Goal: Information Seeking & Learning: Learn about a topic

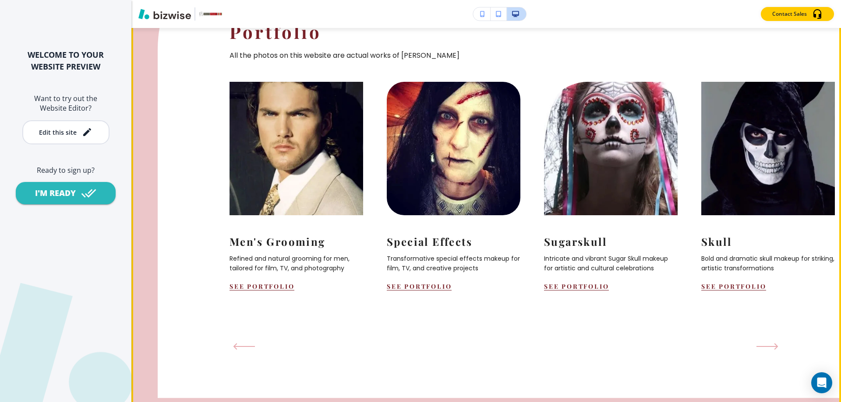
scroll to position [876, 0]
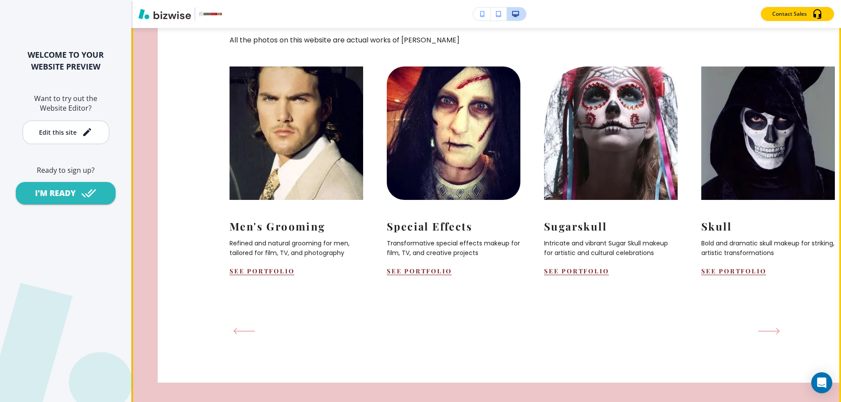
click at [768, 335] on icon "Next Slide" at bounding box center [769, 331] width 22 height 7
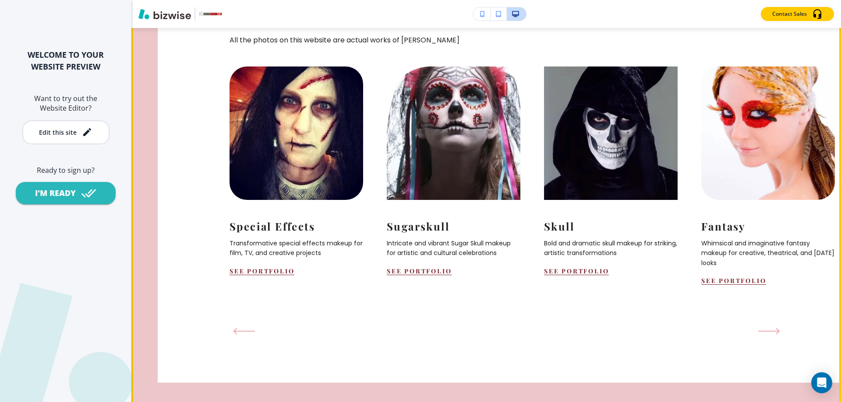
click at [768, 335] on icon "Next Slide" at bounding box center [769, 331] width 22 height 7
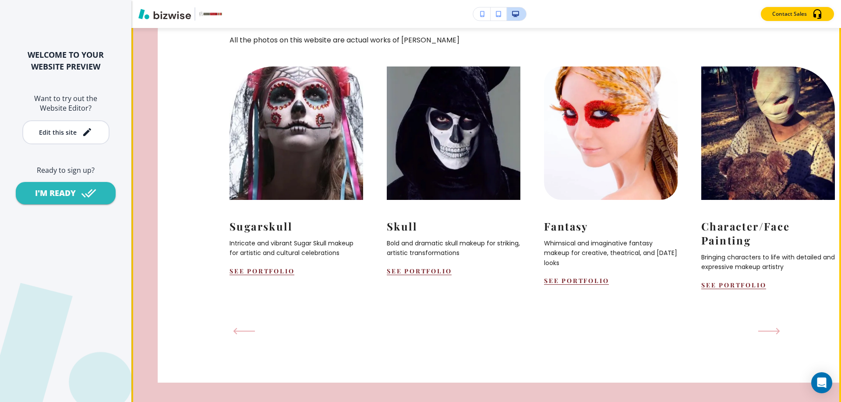
click at [768, 335] on icon "Next Slide" at bounding box center [769, 331] width 22 height 7
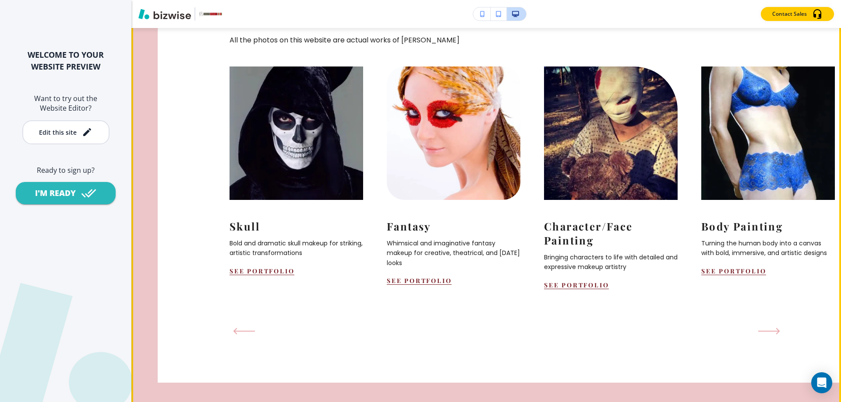
click at [768, 335] on icon "Next Slide" at bounding box center [769, 331] width 22 height 7
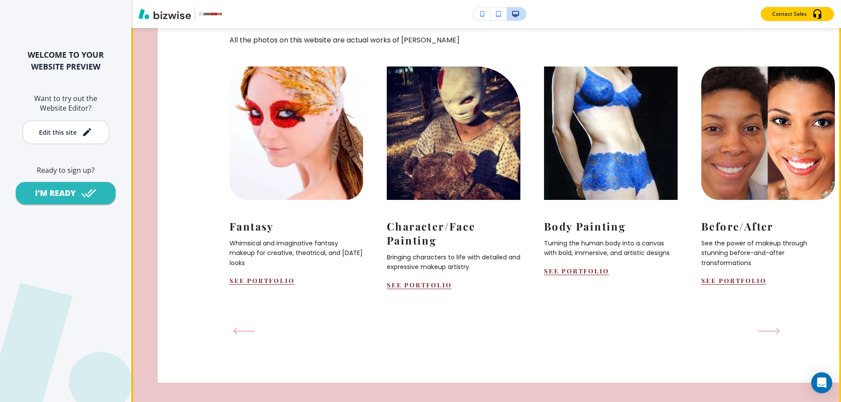
click at [768, 335] on icon "Next Slide" at bounding box center [769, 331] width 22 height 7
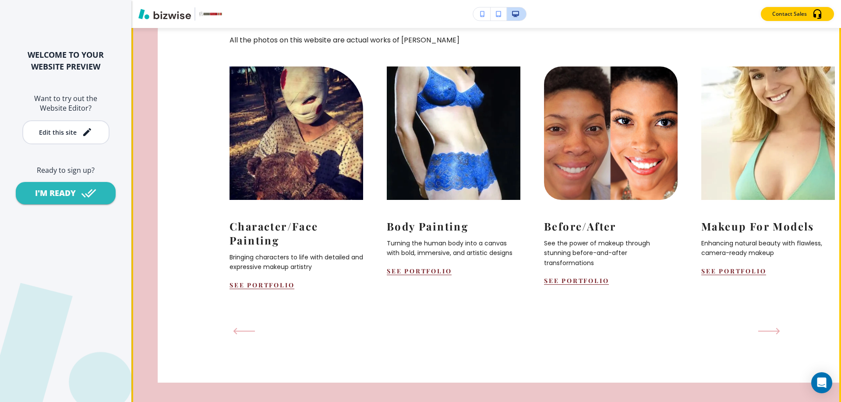
click at [768, 335] on icon "Next Slide" at bounding box center [769, 331] width 22 height 7
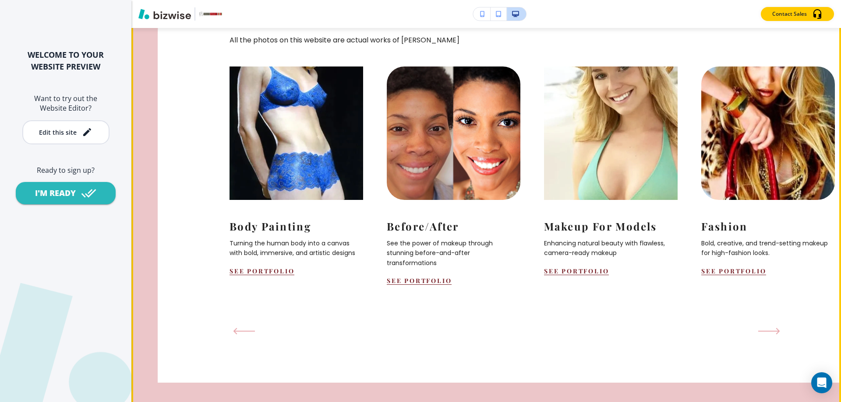
click at [768, 335] on icon "Next Slide" at bounding box center [769, 331] width 22 height 7
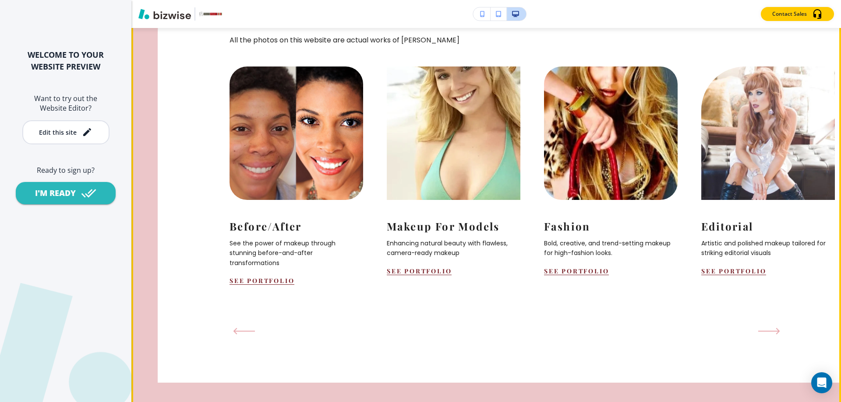
click at [768, 335] on icon "Next Slide" at bounding box center [769, 331] width 22 height 7
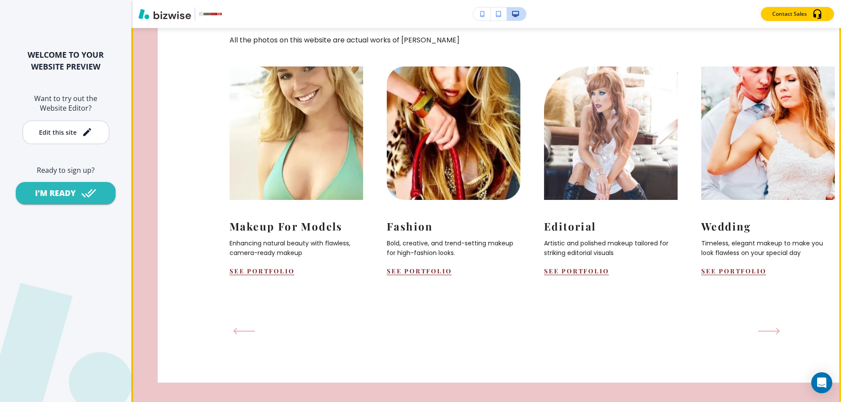
click at [768, 335] on icon "Next Slide" at bounding box center [769, 331] width 22 height 7
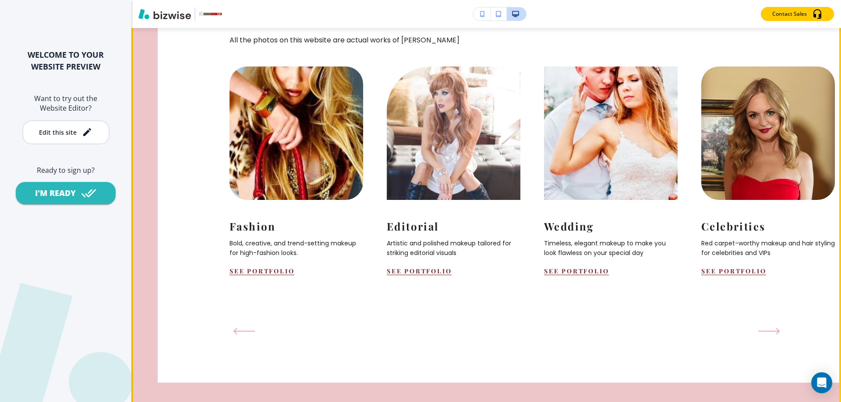
click at [768, 335] on icon "Next Slide" at bounding box center [769, 331] width 22 height 7
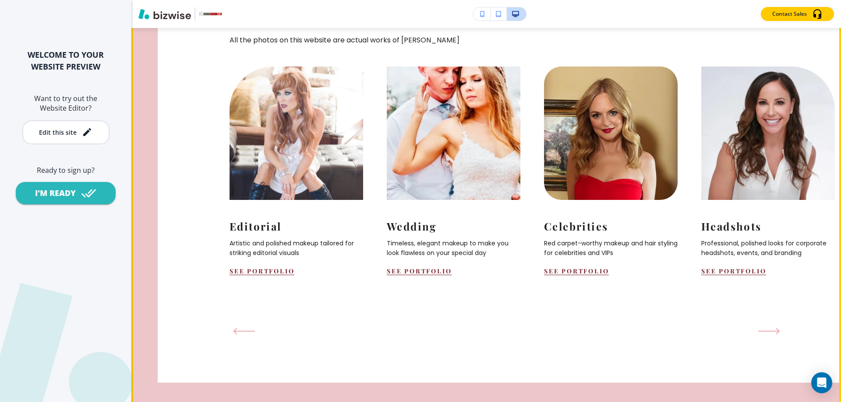
click at [768, 335] on icon "Next Slide" at bounding box center [769, 331] width 22 height 7
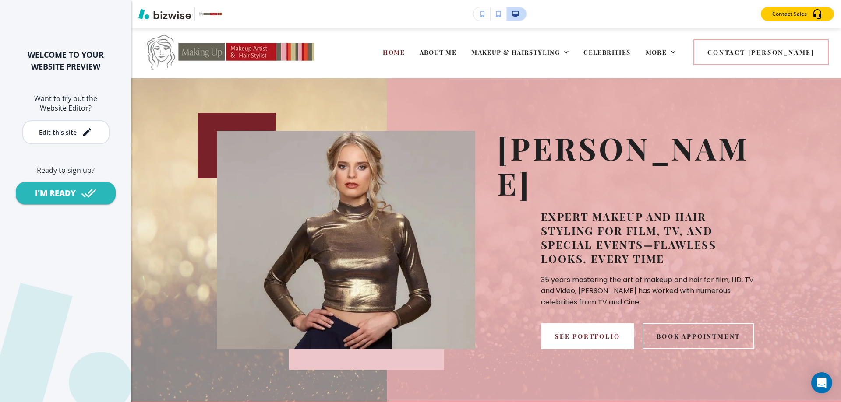
scroll to position [0, 0]
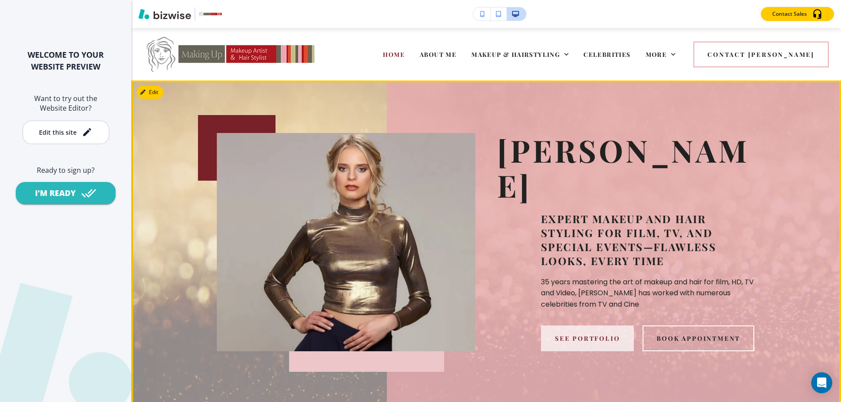
click at [566, 326] on button "See Portfolio" at bounding box center [587, 339] width 93 height 26
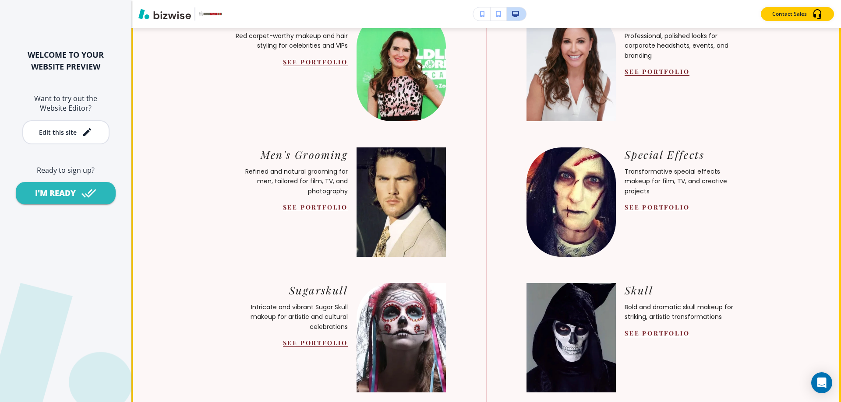
scroll to position [613, 0]
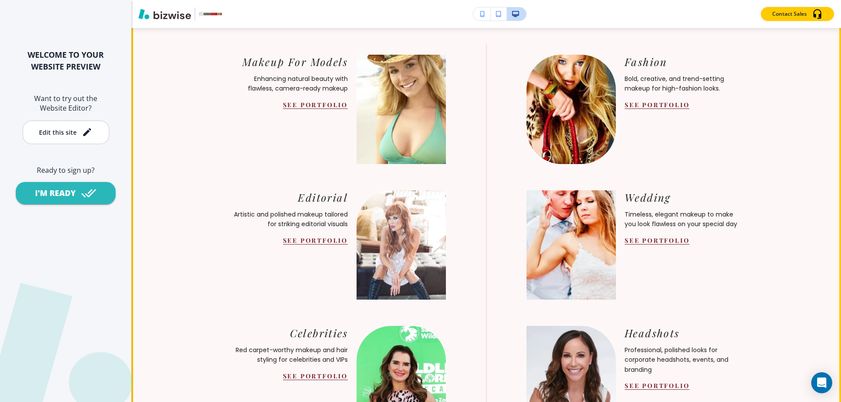
click at [410, 27] on p "Makeup & Hairstyling" at bounding box center [403, 22] width 101 height 10
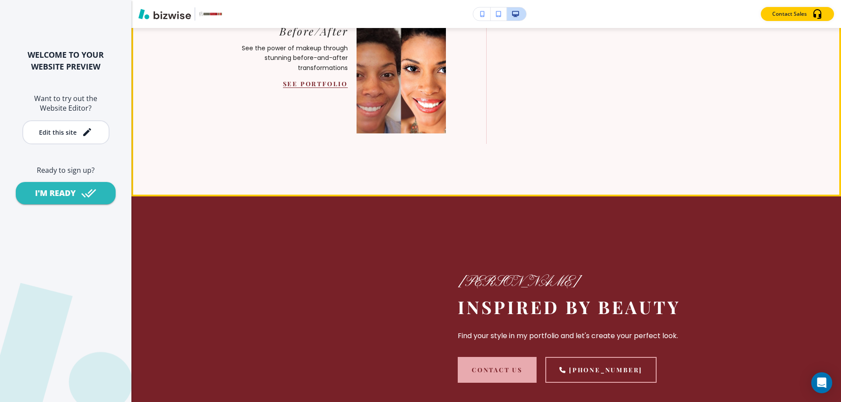
scroll to position [744, 0]
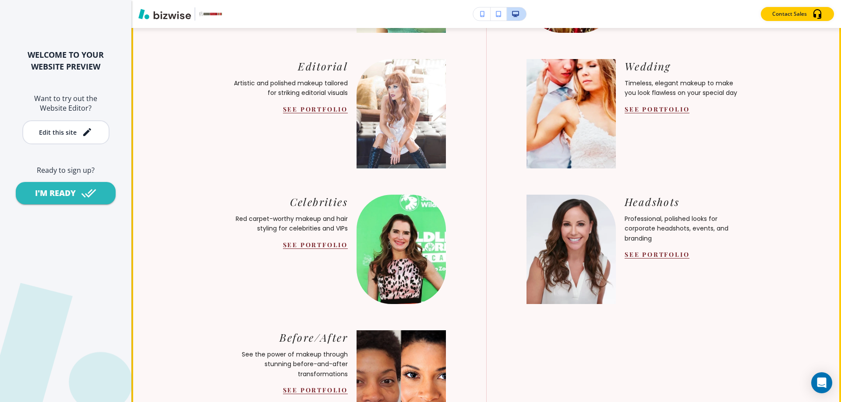
click at [649, 113] on link "See Portfolio" at bounding box center [656, 109] width 65 height 8
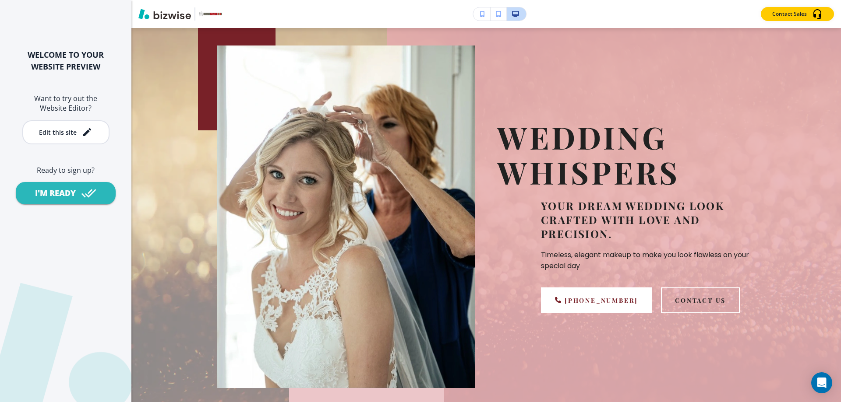
scroll to position [0, 0]
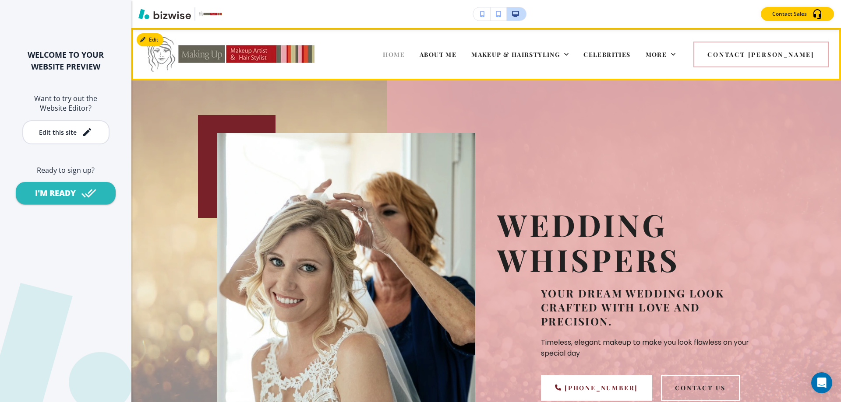
click at [405, 53] on span "HOME" at bounding box center [394, 54] width 22 height 8
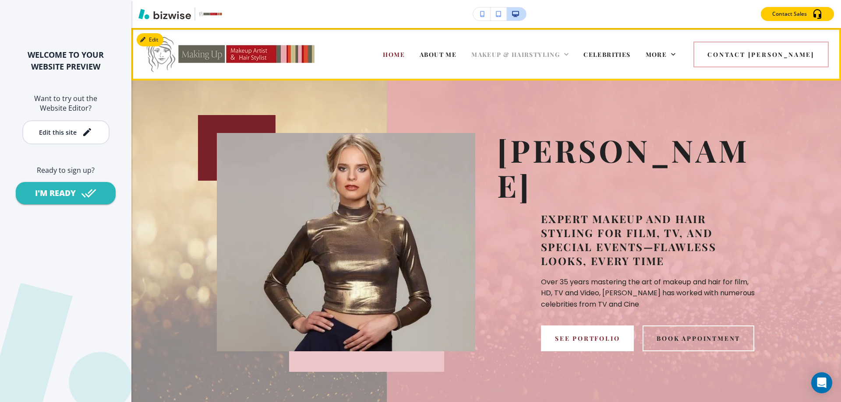
click at [533, 55] on span "MAKEUP & HAIRSTYLING" at bounding box center [515, 54] width 88 height 8
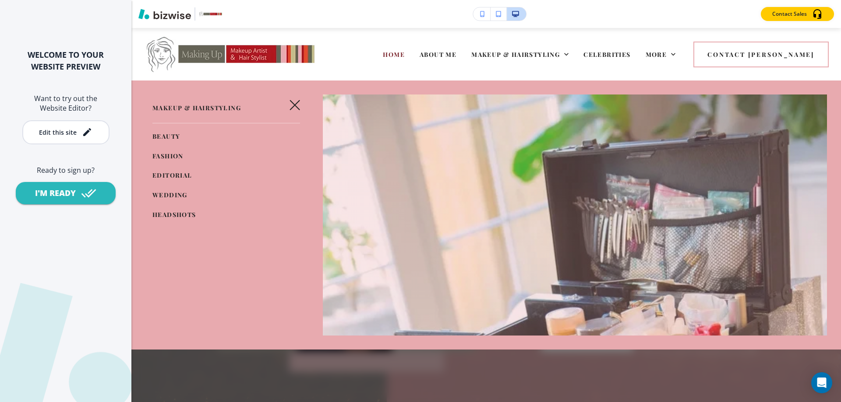
click at [173, 192] on span "WEDDING" at bounding box center [169, 195] width 35 height 8
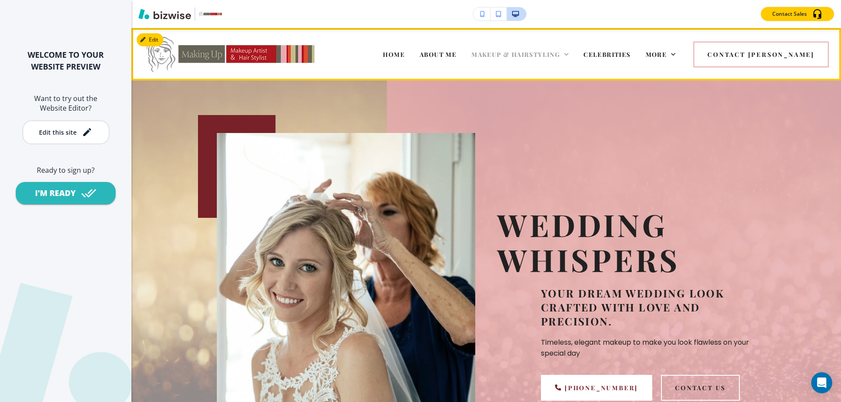
click at [550, 52] on span "MAKEUP & HAIRSTYLING" at bounding box center [515, 54] width 88 height 8
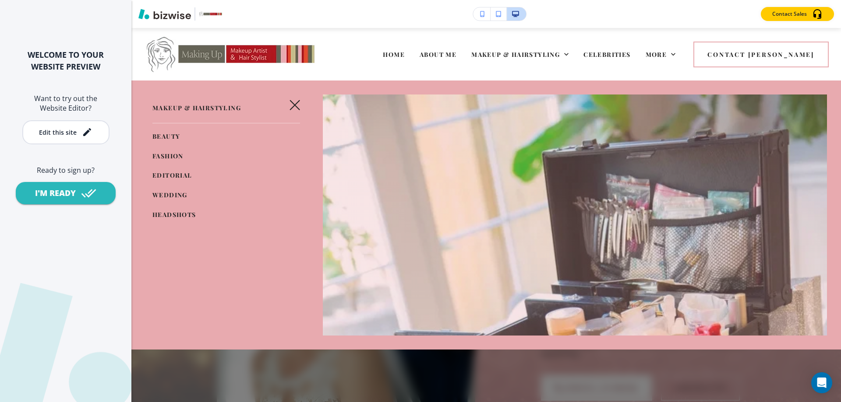
click at [164, 134] on span "BEAUTY" at bounding box center [166, 136] width 28 height 8
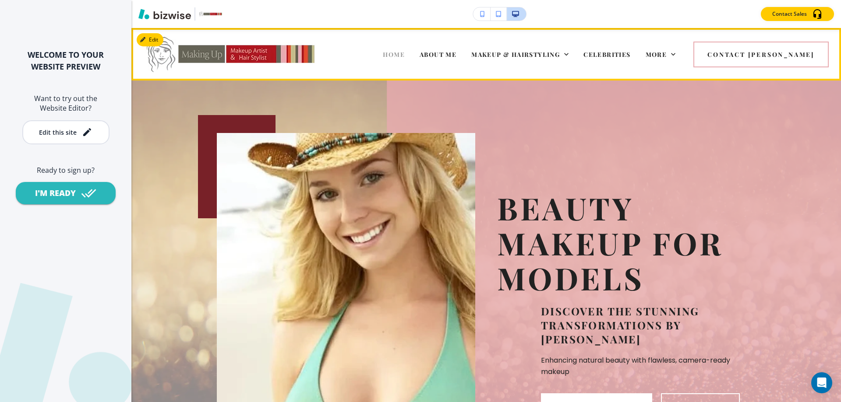
click at [405, 57] on span "HOME" at bounding box center [394, 54] width 22 height 8
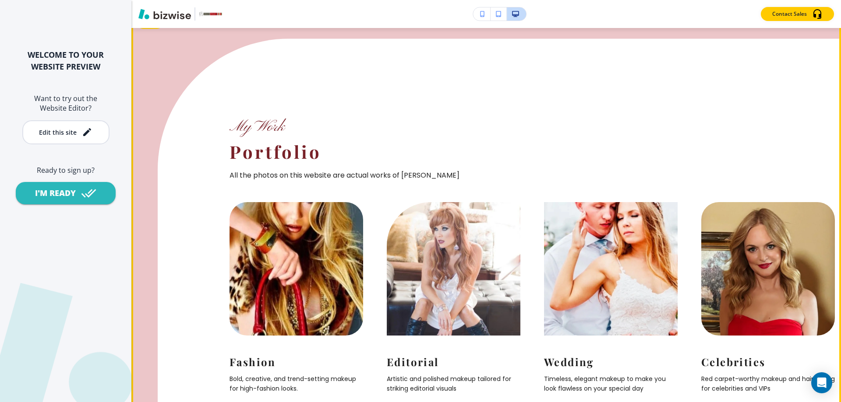
scroll to position [832, 0]
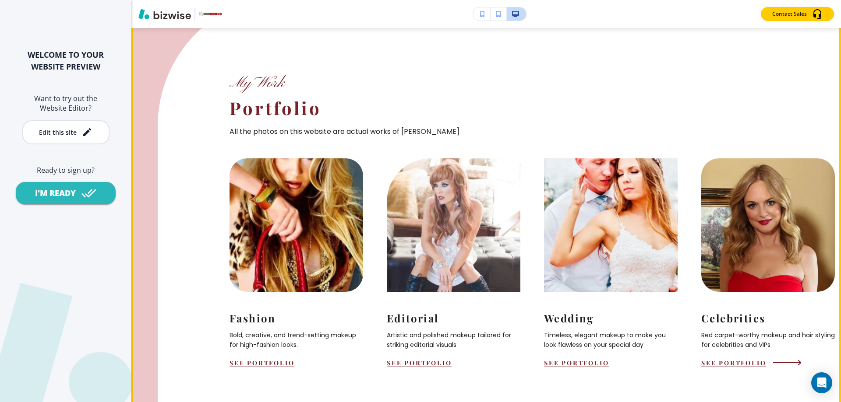
click at [756, 260] on img at bounding box center [767, 225] width 147 height 147
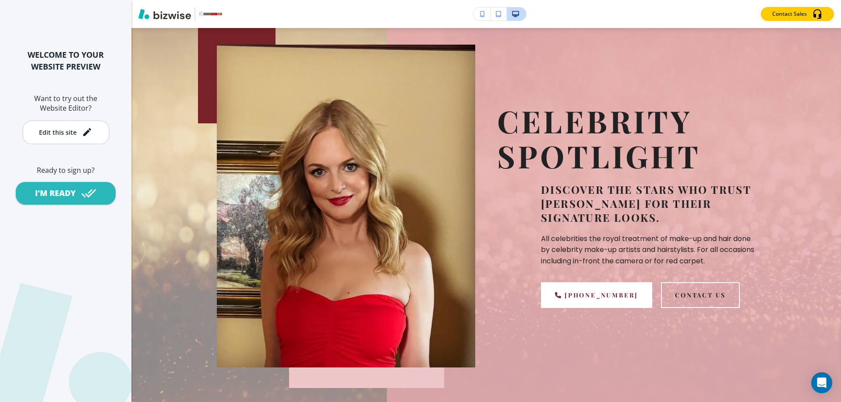
scroll to position [0, 0]
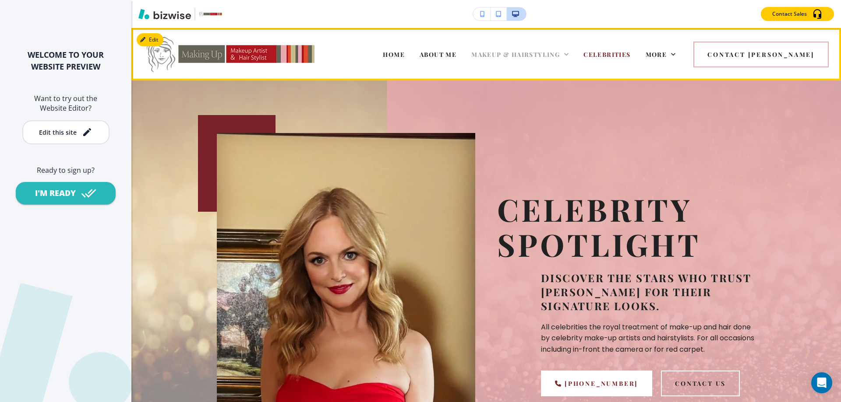
click at [525, 54] on span "MAKEUP & HAIRSTYLING" at bounding box center [515, 54] width 88 height 8
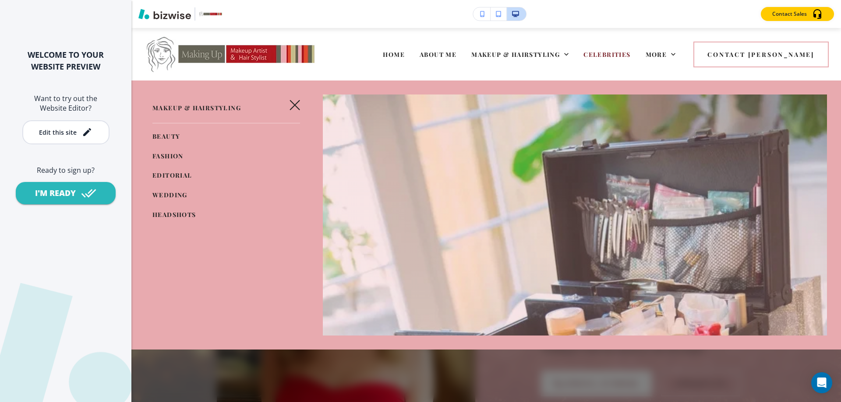
click at [160, 152] on span "FASHION" at bounding box center [167, 156] width 31 height 8
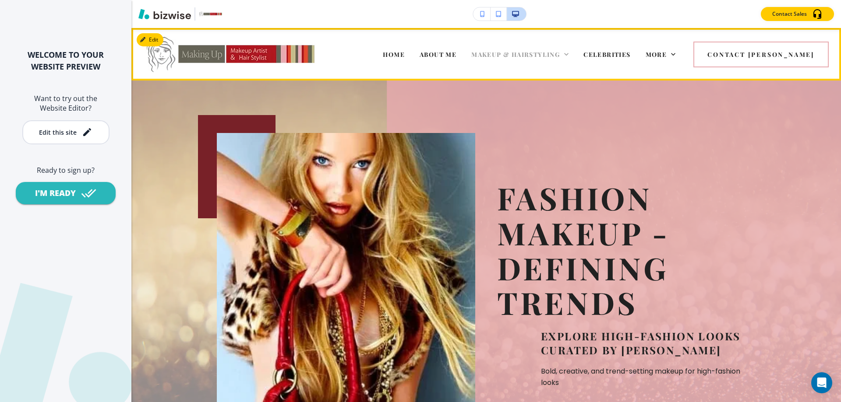
click at [550, 50] on span "MAKEUP & HAIRSTYLING" at bounding box center [515, 54] width 88 height 8
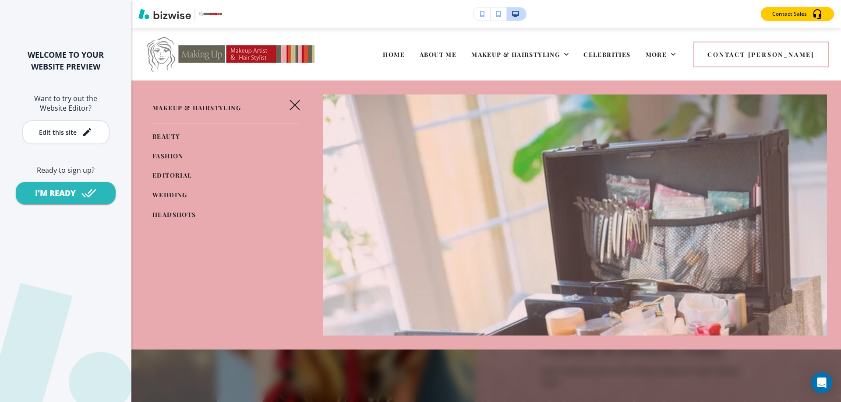
click at [163, 173] on span "EDITORIAL" at bounding box center [172, 175] width 40 height 8
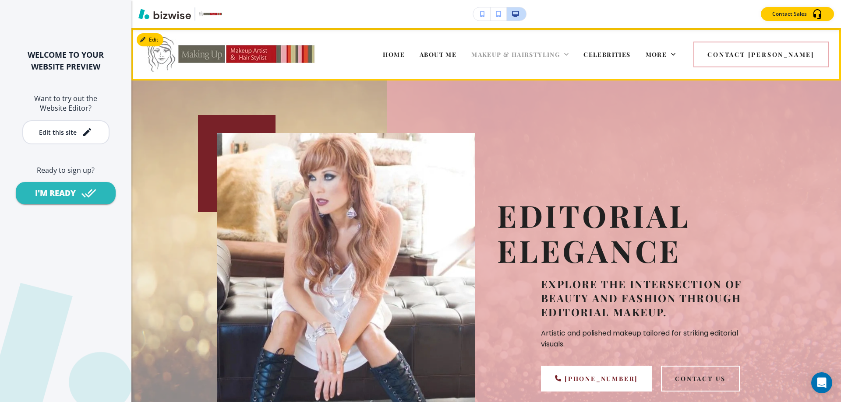
click at [546, 53] on span "MAKEUP & HAIRSTYLING" at bounding box center [515, 54] width 88 height 8
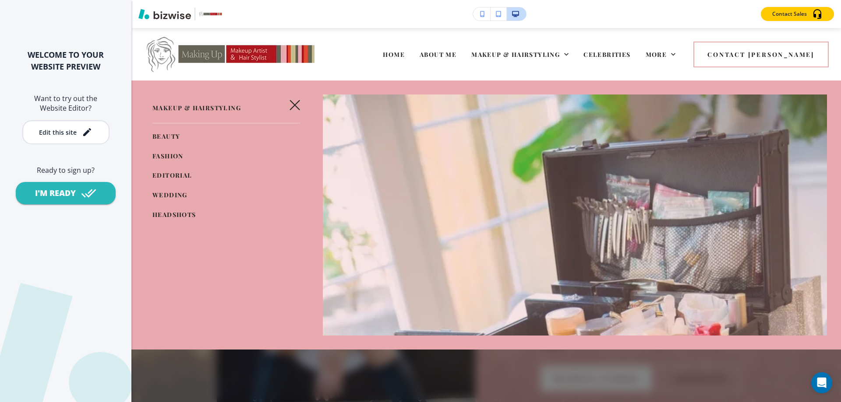
click at [164, 211] on span "HEADSHOTS" at bounding box center [174, 215] width 44 height 8
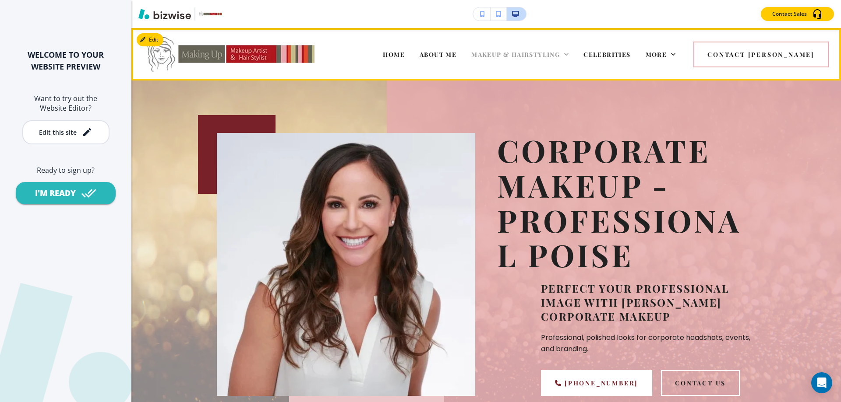
click at [548, 53] on span "MAKEUP & HAIRSTYLING" at bounding box center [515, 54] width 88 height 8
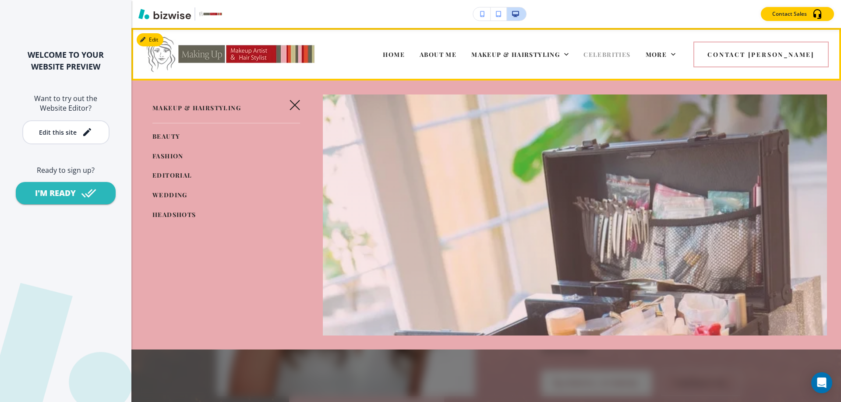
click at [630, 52] on span "CELEBRITIES" at bounding box center [606, 54] width 47 height 8
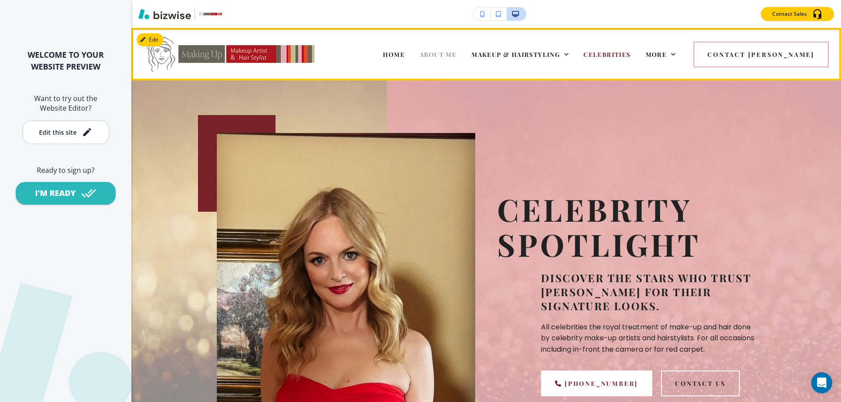
click at [456, 56] on span "ABOUT ME" at bounding box center [437, 54] width 37 height 8
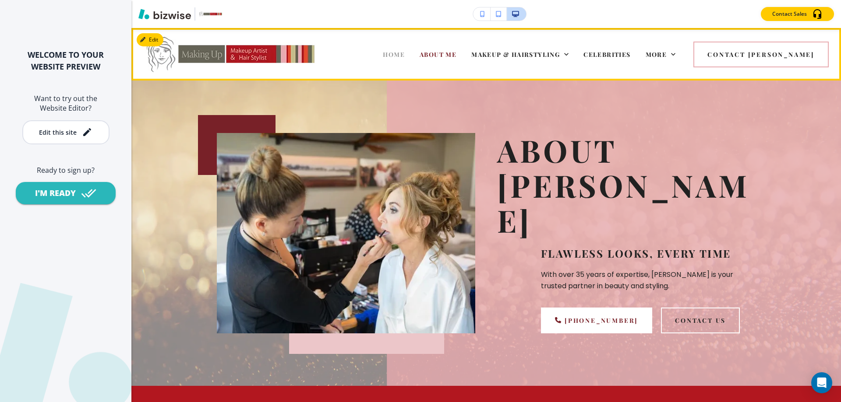
click at [405, 57] on span "HOME" at bounding box center [394, 54] width 22 height 8
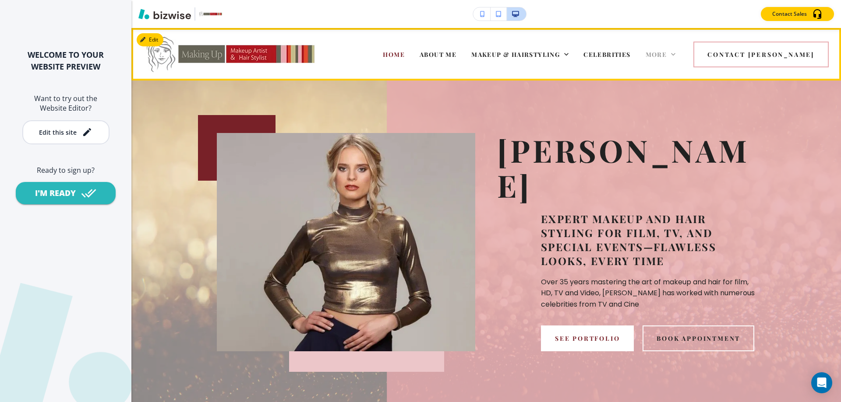
click at [667, 52] on span "More" at bounding box center [655, 54] width 21 height 8
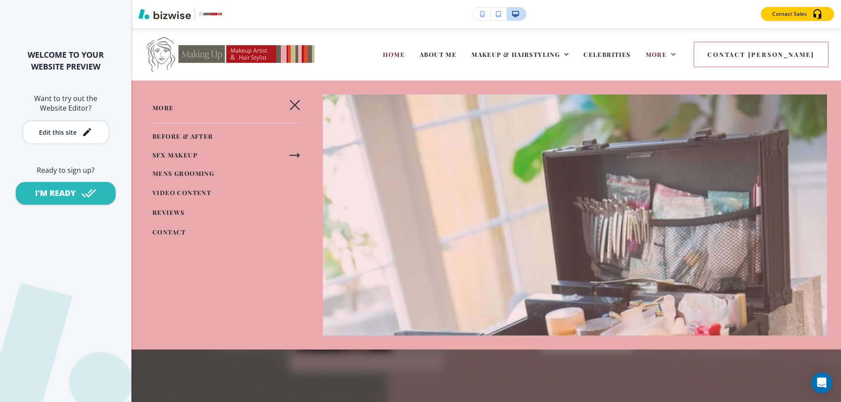
click at [165, 139] on span "BEFORE & AFTER" at bounding box center [182, 136] width 61 height 8
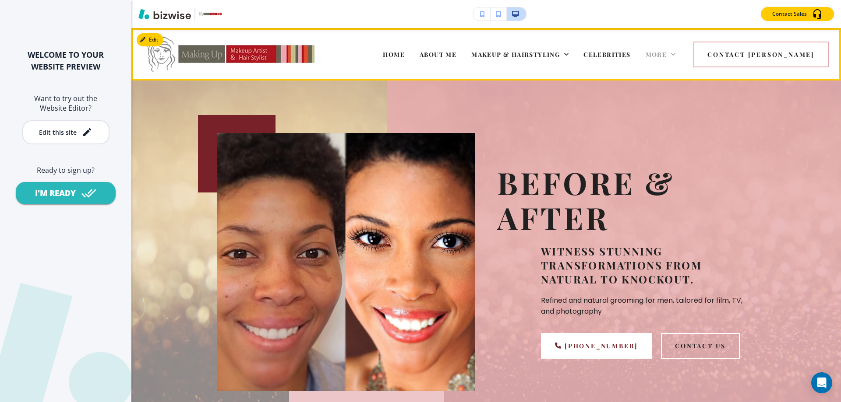
click at [667, 54] on span "More" at bounding box center [655, 54] width 21 height 8
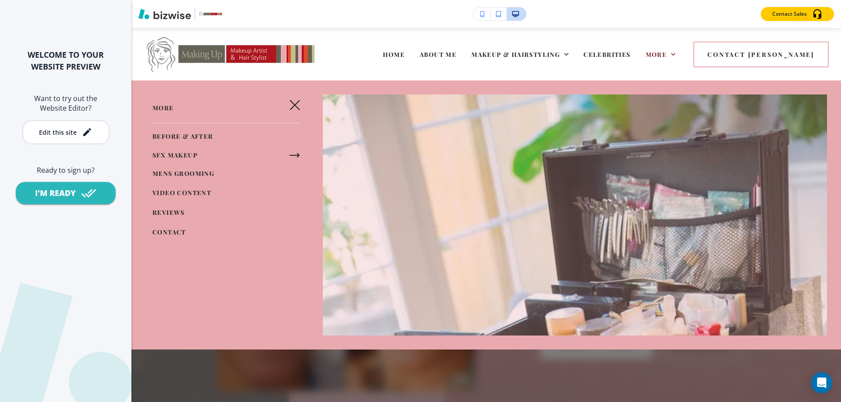
click at [180, 154] on span "SFX MAKEUP" at bounding box center [174, 155] width 45 height 8
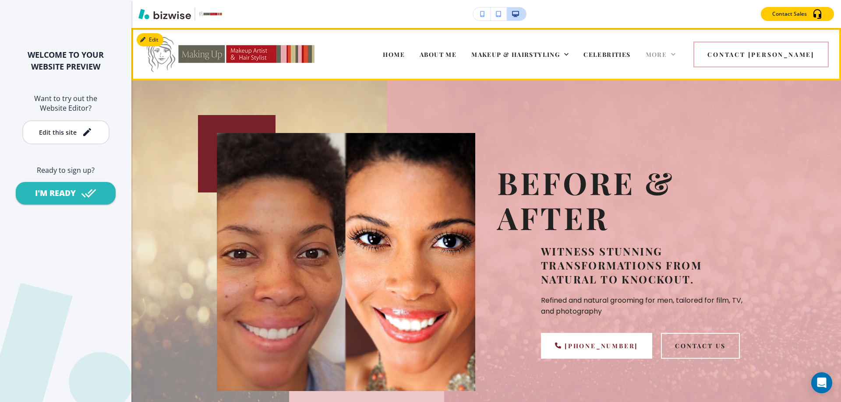
click at [667, 53] on span "More" at bounding box center [655, 54] width 21 height 8
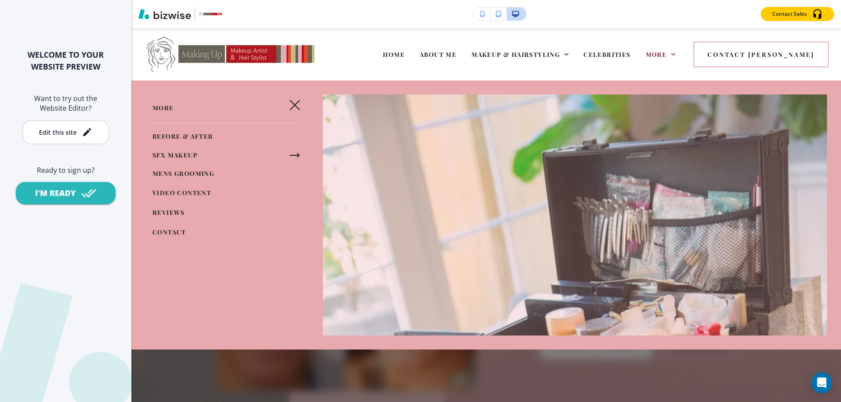
click at [294, 155] on icon "button" at bounding box center [294, 155] width 11 height 11
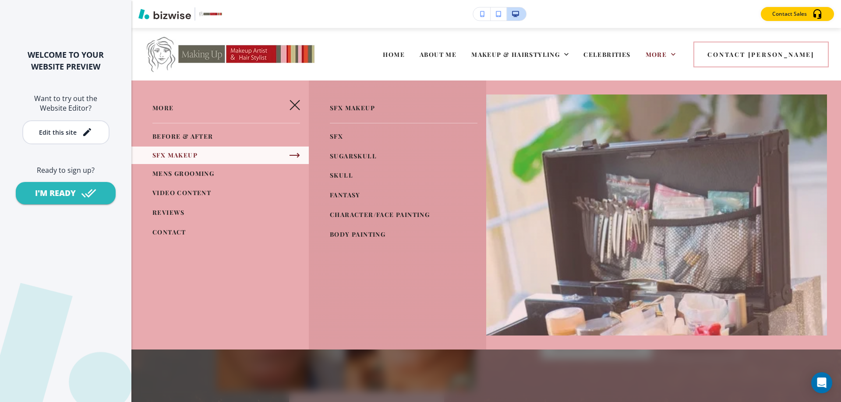
click at [341, 137] on span "SFX" at bounding box center [336, 136] width 13 height 8
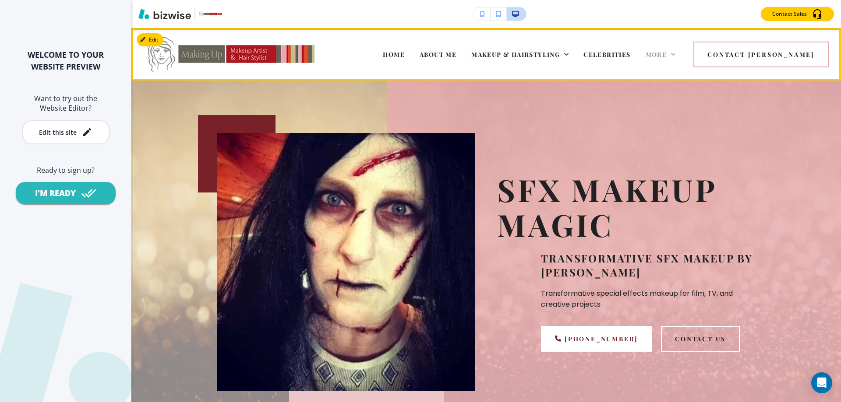
click at [667, 56] on span "More" at bounding box center [655, 54] width 21 height 8
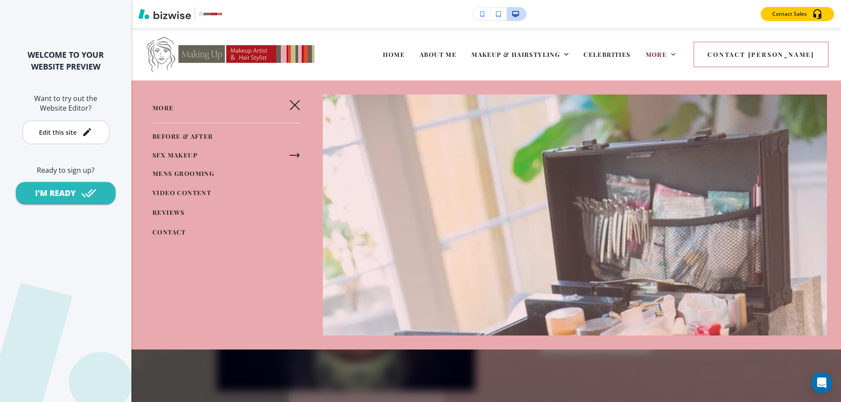
click at [290, 153] on icon "button" at bounding box center [294, 155] width 11 height 11
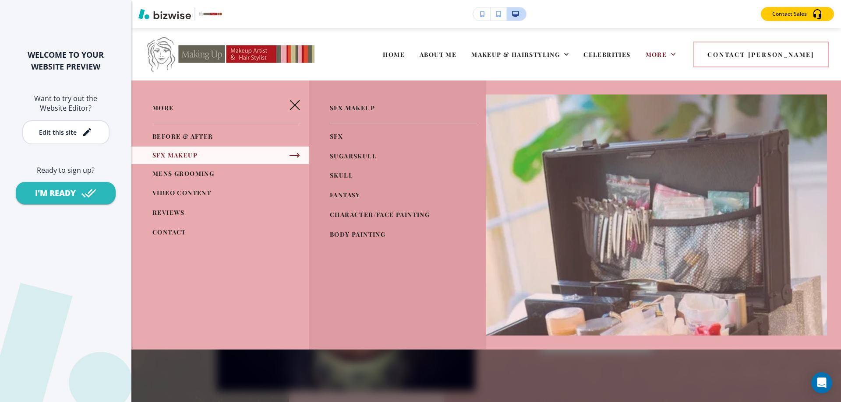
click at [369, 155] on span "SUGARSKULL" at bounding box center [353, 156] width 47 height 8
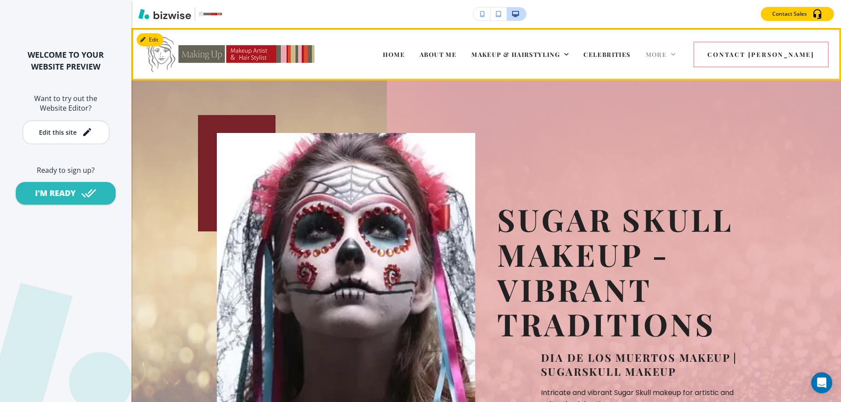
click at [667, 55] on span "More" at bounding box center [655, 54] width 21 height 8
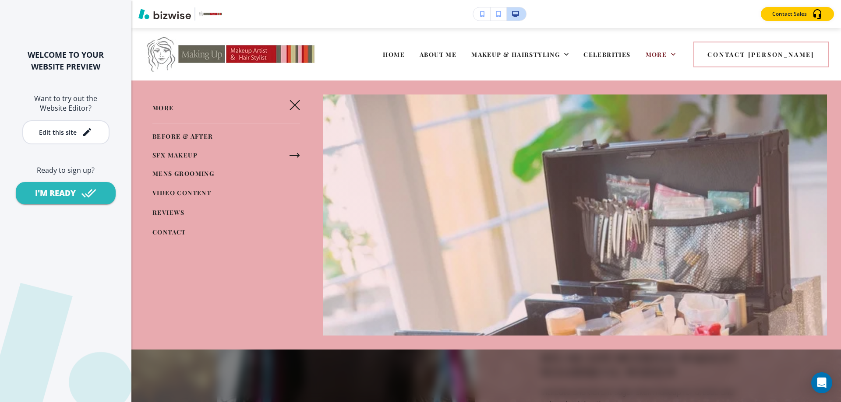
click at [291, 155] on icon "button" at bounding box center [294, 155] width 9 height 0
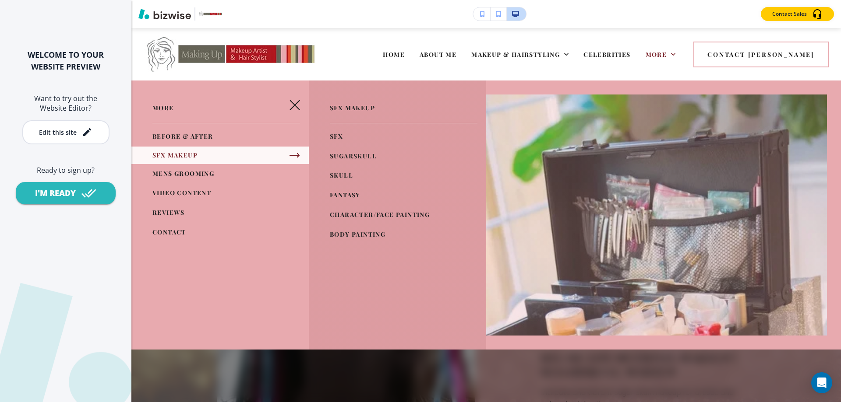
click at [346, 174] on span "SKULL" at bounding box center [341, 175] width 23 height 8
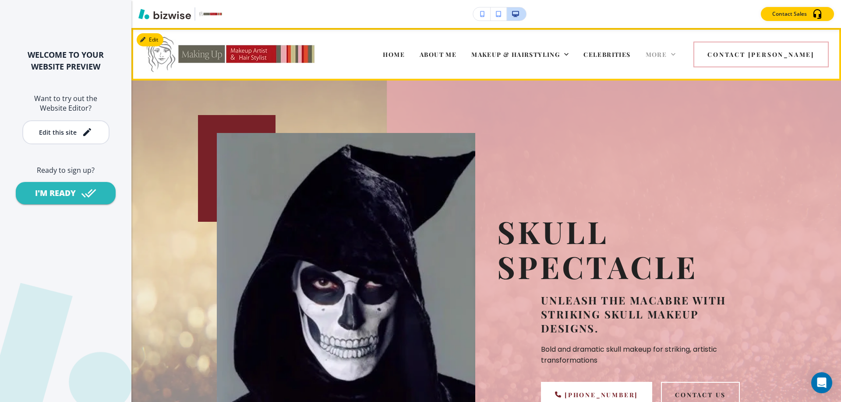
click at [667, 52] on span "More" at bounding box center [655, 54] width 21 height 8
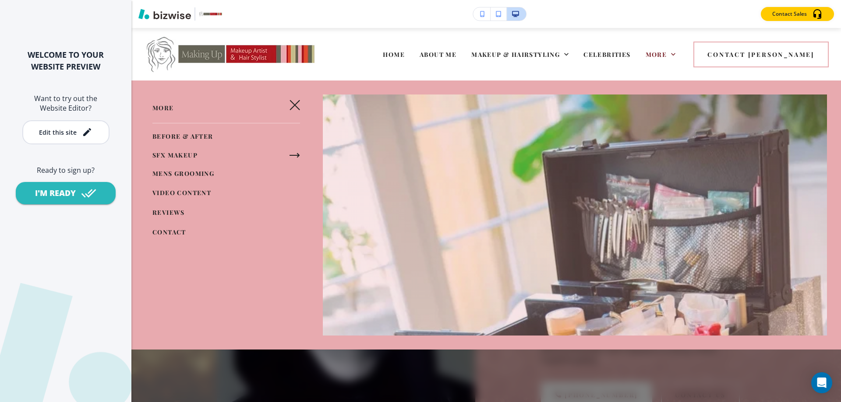
click at [285, 151] on div "SFX MAKEUP" at bounding box center [219, 156] width 177 height 18
click at [287, 152] on button "button" at bounding box center [295, 156] width 18 height 18
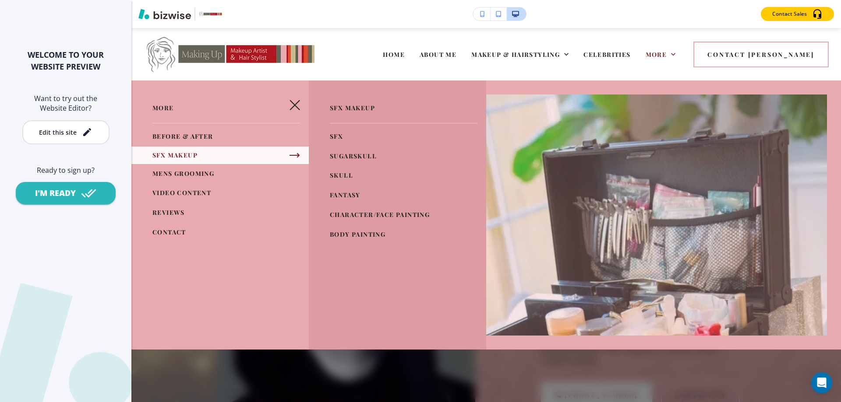
click at [338, 194] on span "FANTASY" at bounding box center [345, 195] width 31 height 8
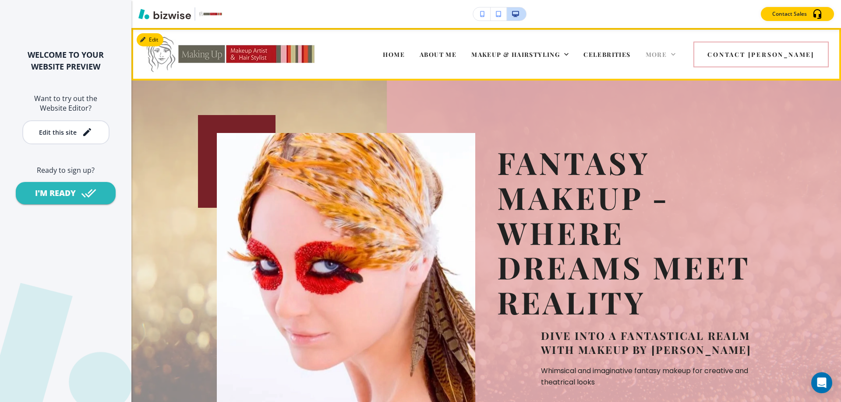
click at [667, 55] on span "More" at bounding box center [655, 54] width 21 height 8
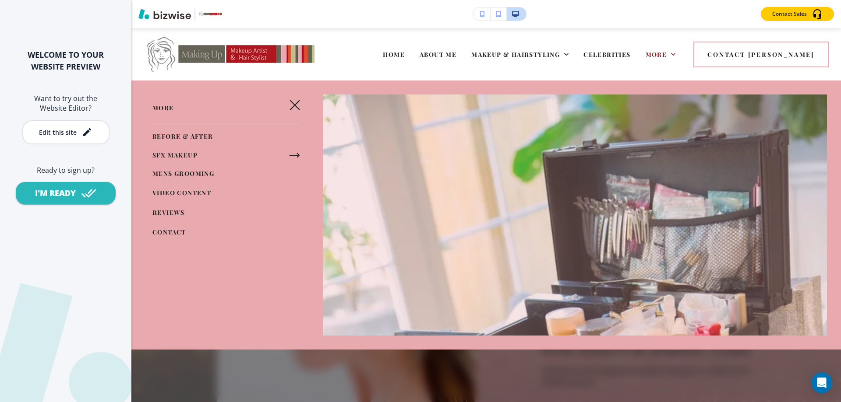
click at [289, 152] on icon "button" at bounding box center [294, 155] width 11 height 11
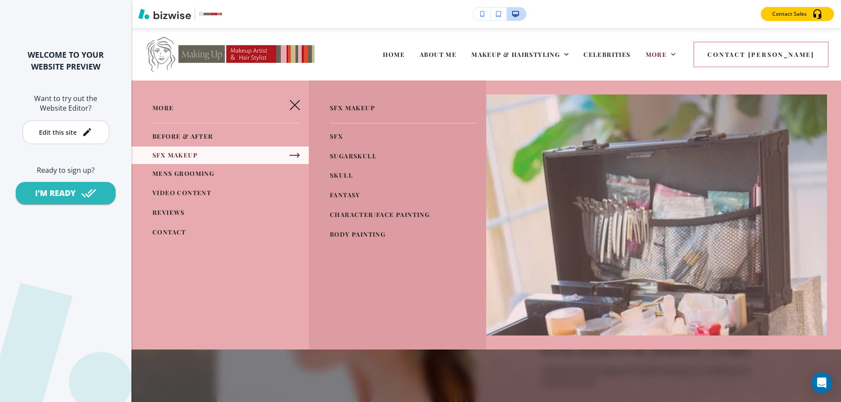
click at [370, 217] on span "CHARACTER/FACE PAINTING" at bounding box center [380, 215] width 100 height 8
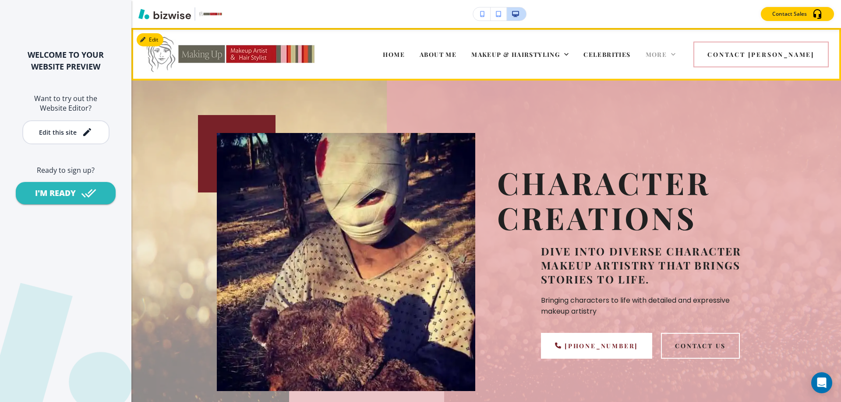
click at [667, 55] on span "More" at bounding box center [655, 54] width 21 height 8
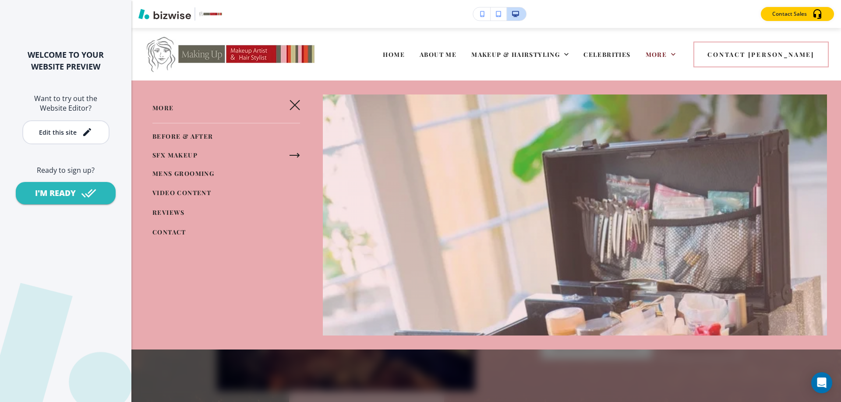
click at [292, 154] on icon "button" at bounding box center [294, 155] width 11 height 11
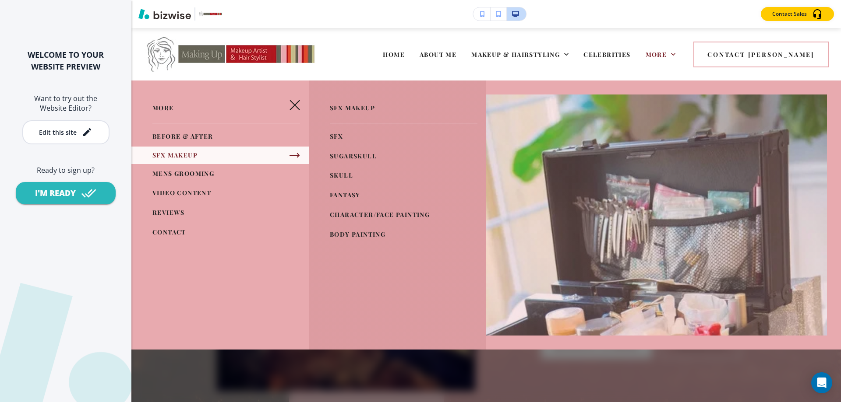
click at [340, 231] on span "BODY PAINTING" at bounding box center [358, 234] width 56 height 8
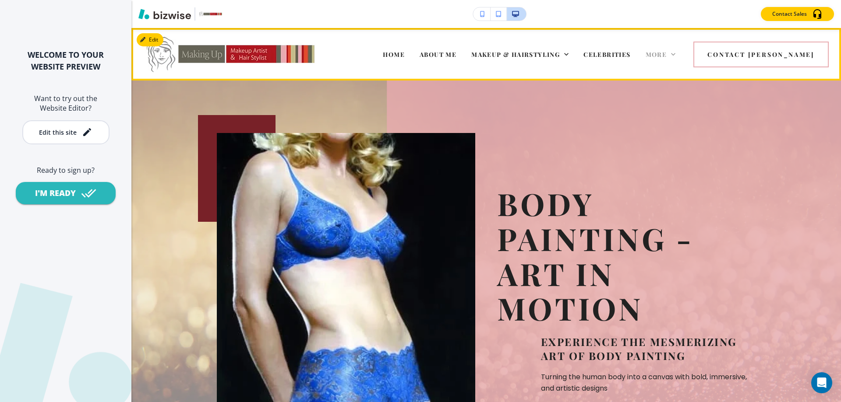
click at [667, 50] on span "More" at bounding box center [655, 54] width 21 height 8
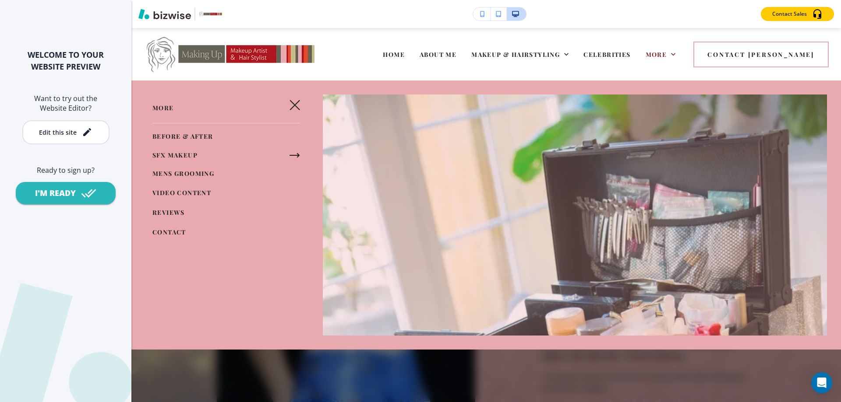
click at [179, 189] on span "VIDEO CONTENT" at bounding box center [181, 193] width 59 height 8
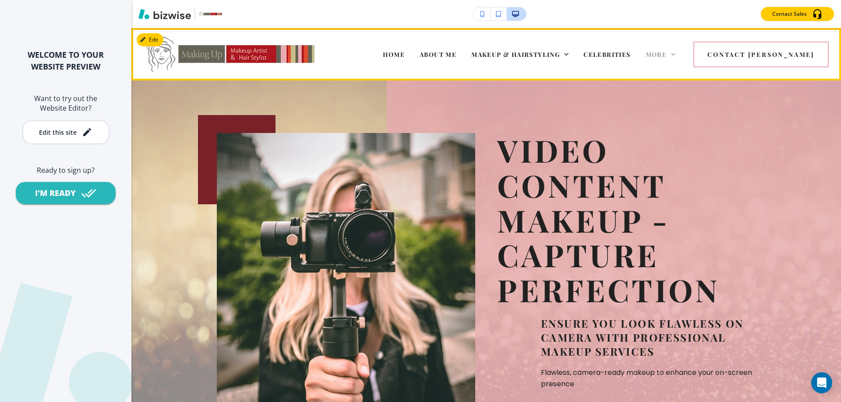
click at [667, 52] on span "More" at bounding box center [655, 54] width 21 height 8
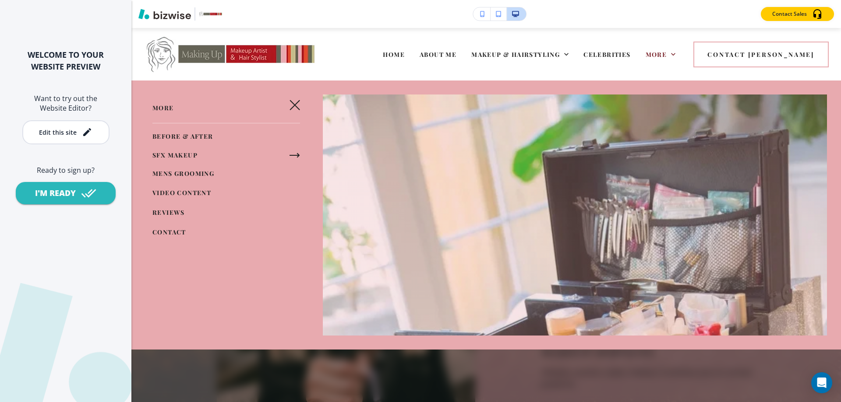
click at [168, 167] on link "MENS GROOMING" at bounding box center [183, 174] width 62 height 14
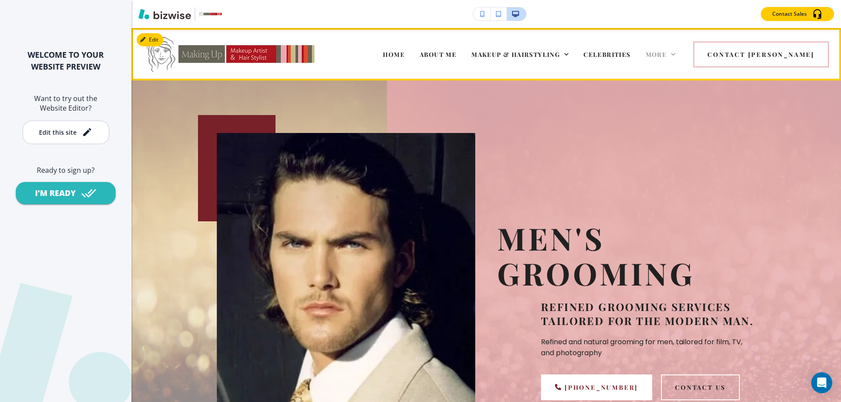
click at [667, 53] on span "More" at bounding box center [655, 54] width 21 height 8
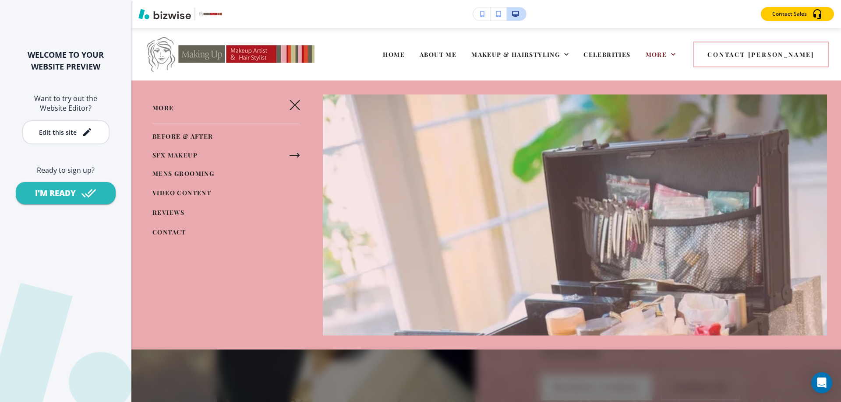
click at [191, 190] on span "VIDEO CONTENT" at bounding box center [181, 193] width 59 height 8
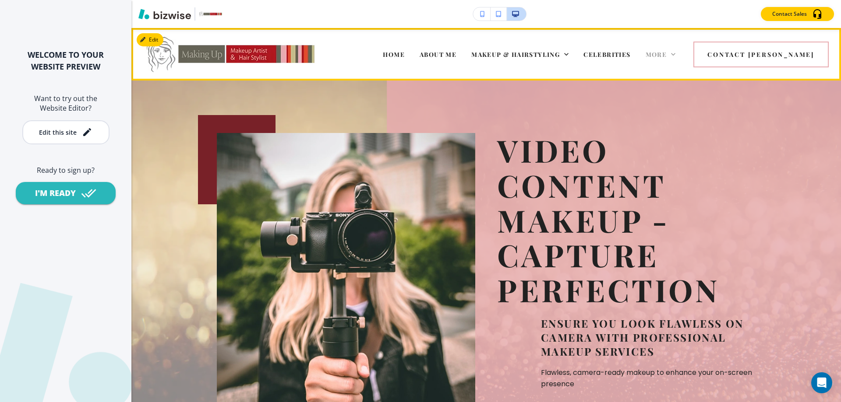
click at [667, 51] on span "More" at bounding box center [655, 54] width 21 height 8
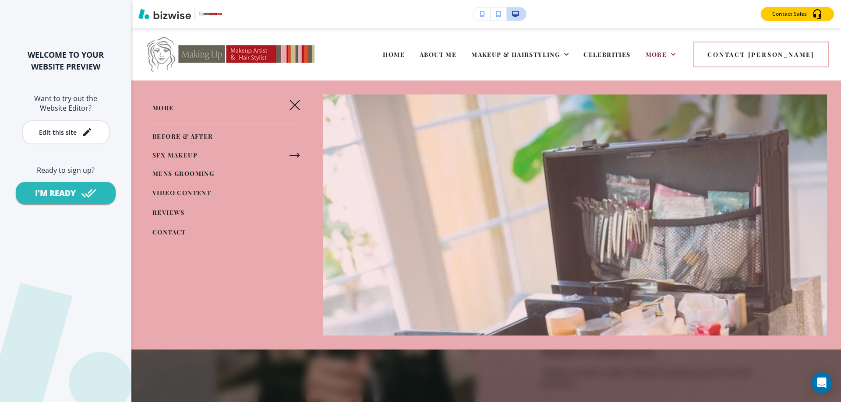
click at [166, 211] on span "REVIEWS" at bounding box center [168, 212] width 32 height 8
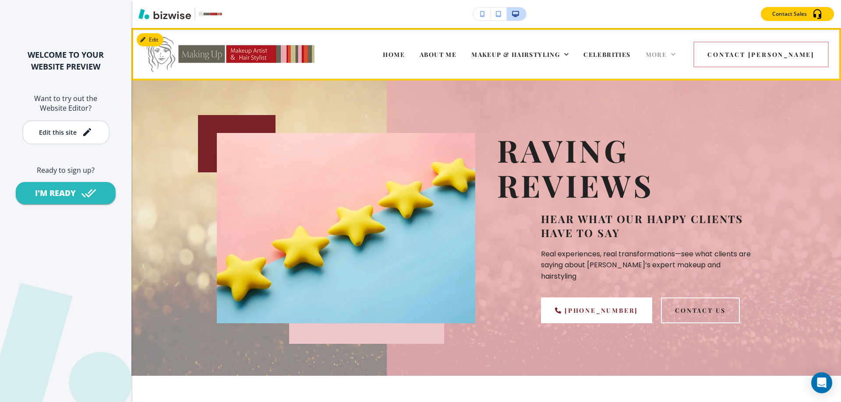
click at [667, 55] on span "More" at bounding box center [655, 54] width 21 height 8
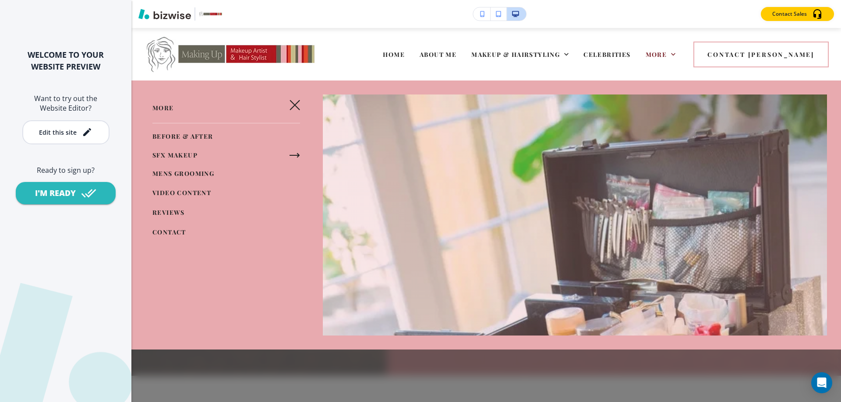
click at [158, 230] on span "CONTACT" at bounding box center [169, 232] width 34 height 8
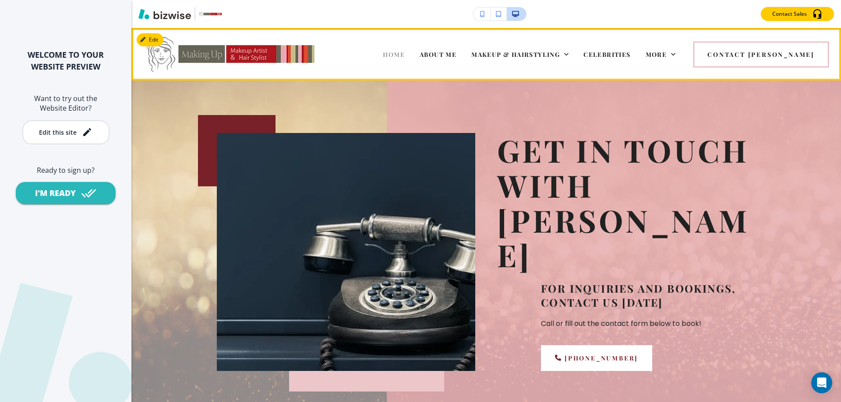
click at [405, 51] on span "HOME" at bounding box center [394, 54] width 22 height 8
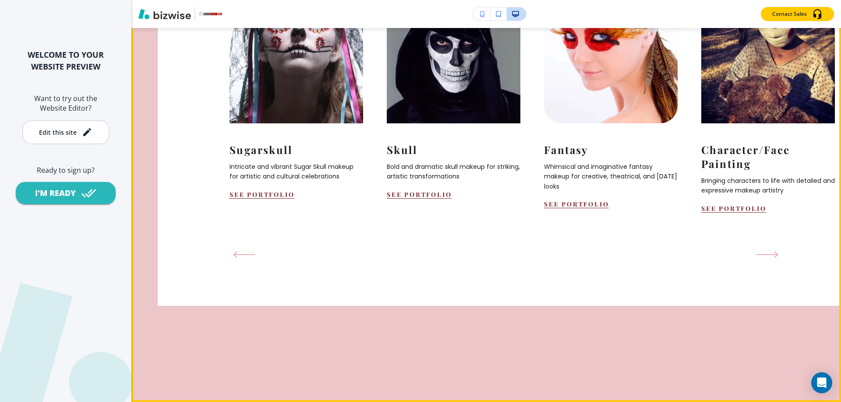
scroll to position [876, 0]
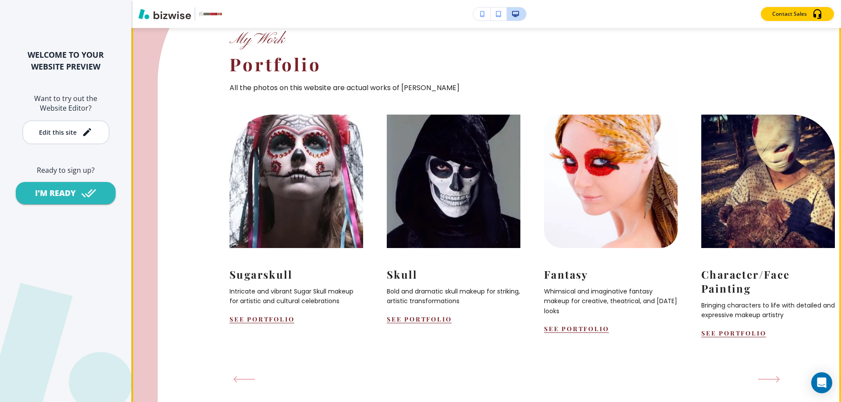
click at [766, 377] on icon "Next Slide" at bounding box center [769, 379] width 22 height 7
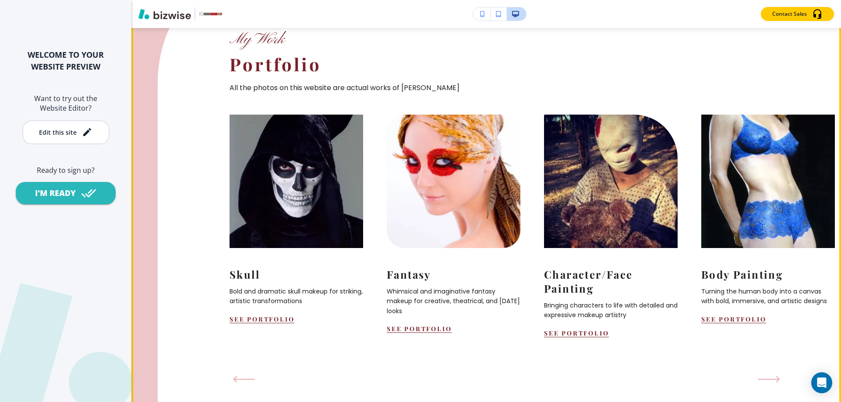
click at [766, 377] on icon "Next Slide" at bounding box center [769, 379] width 22 height 7
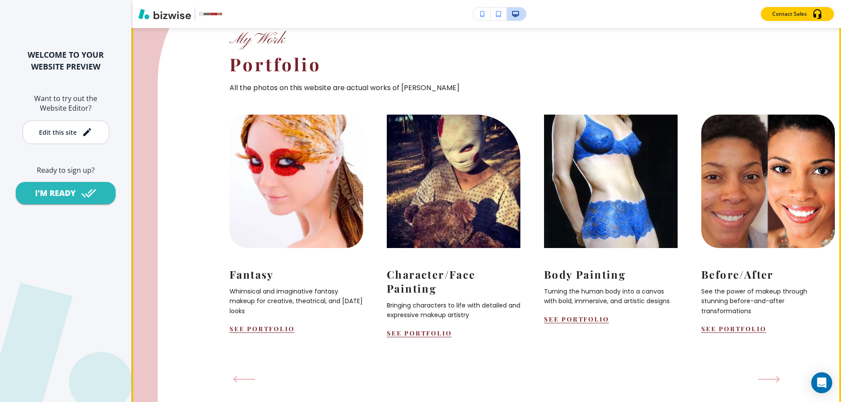
click at [766, 377] on icon "Next Slide" at bounding box center [769, 379] width 22 height 7
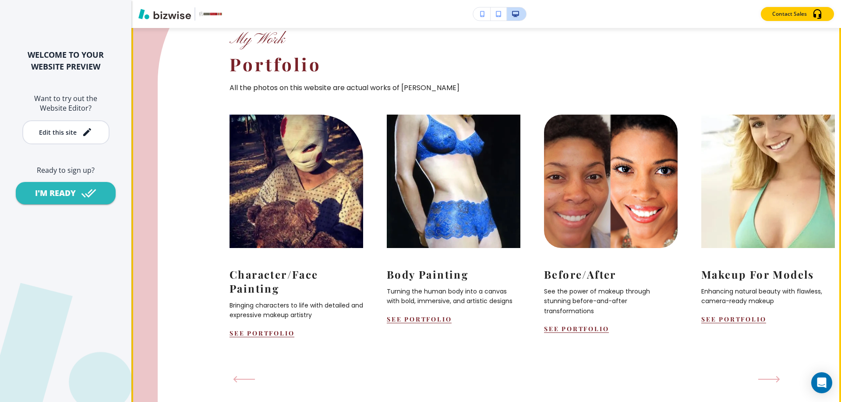
click at [766, 377] on icon "Next Slide" at bounding box center [769, 379] width 22 height 7
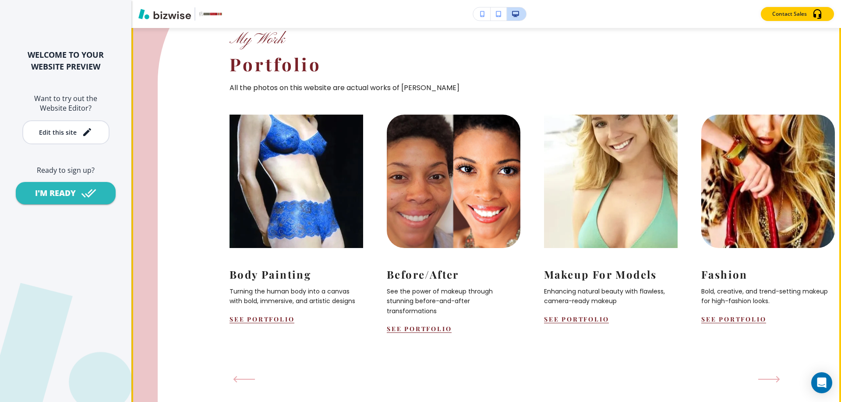
click at [766, 377] on icon "Next Slide" at bounding box center [769, 379] width 22 height 7
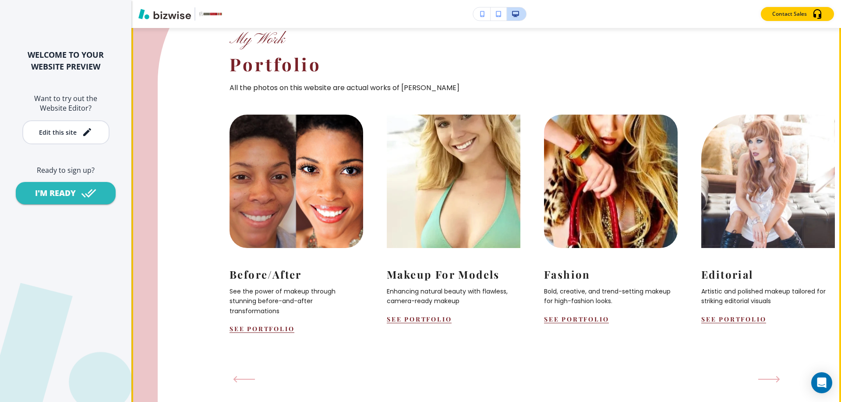
click at [766, 377] on icon "Next Slide" at bounding box center [769, 379] width 22 height 7
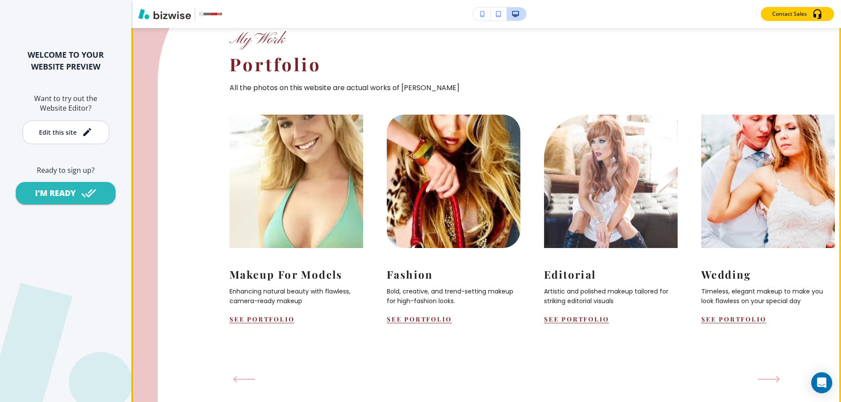
click at [766, 377] on icon "Next Slide" at bounding box center [769, 379] width 22 height 7
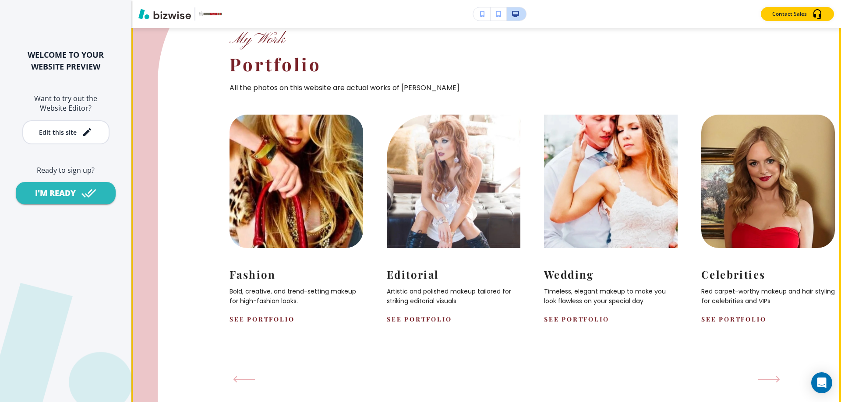
click at [766, 377] on icon "Next Slide" at bounding box center [769, 379] width 22 height 7
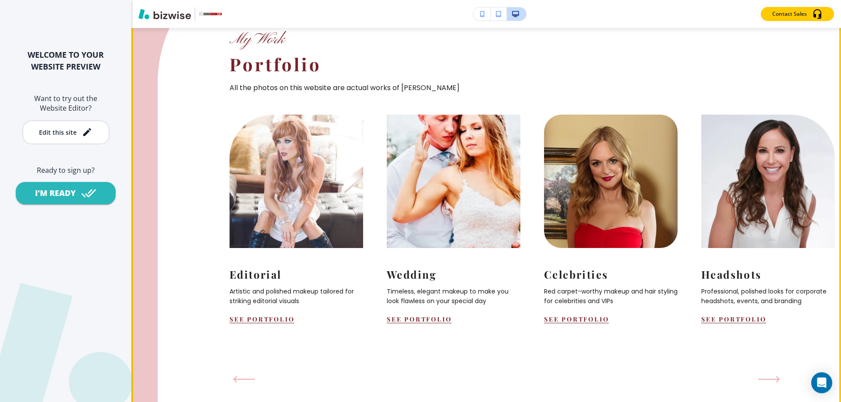
click at [761, 375] on button "Next Slide" at bounding box center [768, 379] width 29 height 14
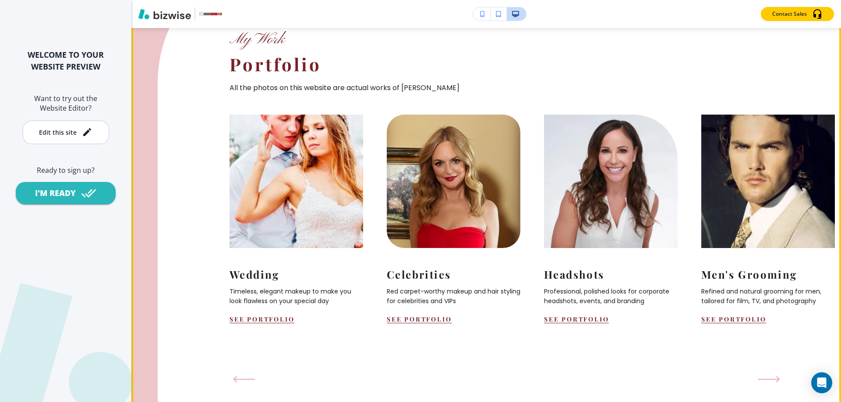
click at [761, 375] on button "Next Slide" at bounding box center [768, 379] width 29 height 14
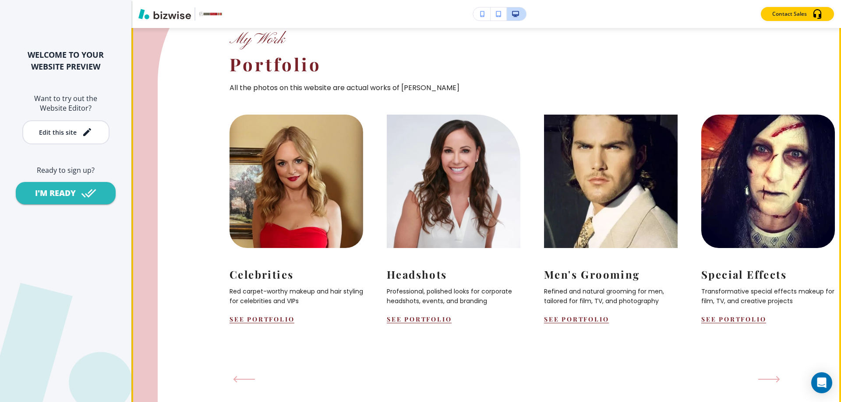
click at [761, 375] on button "Next Slide" at bounding box center [768, 379] width 29 height 14
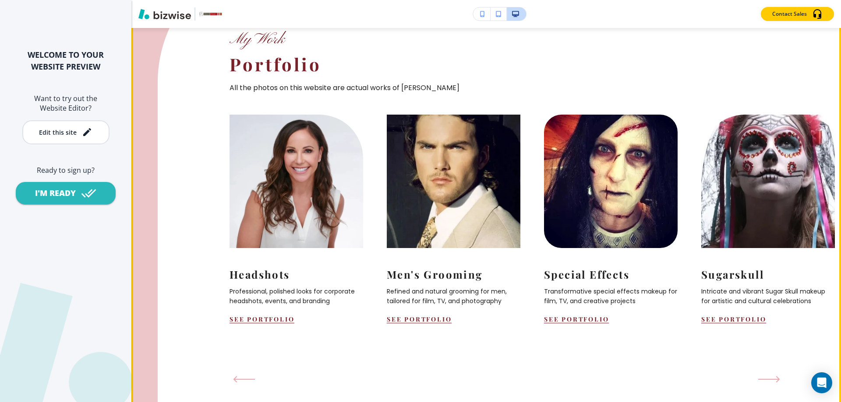
click at [761, 375] on button "Next Slide" at bounding box center [768, 379] width 29 height 14
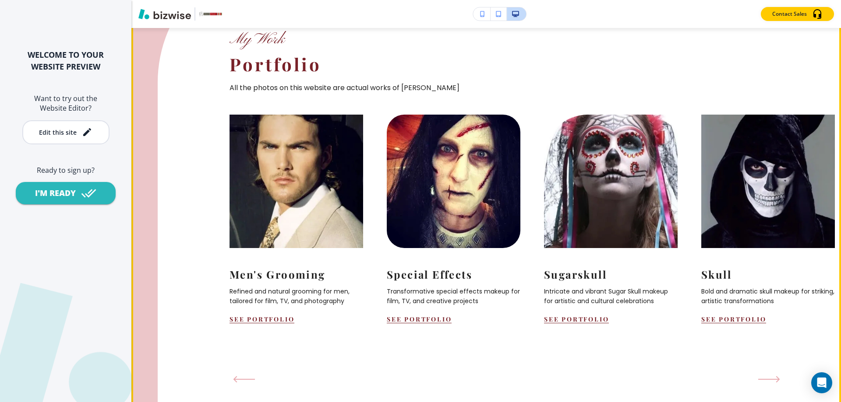
click at [761, 375] on button "Next Slide" at bounding box center [768, 379] width 29 height 14
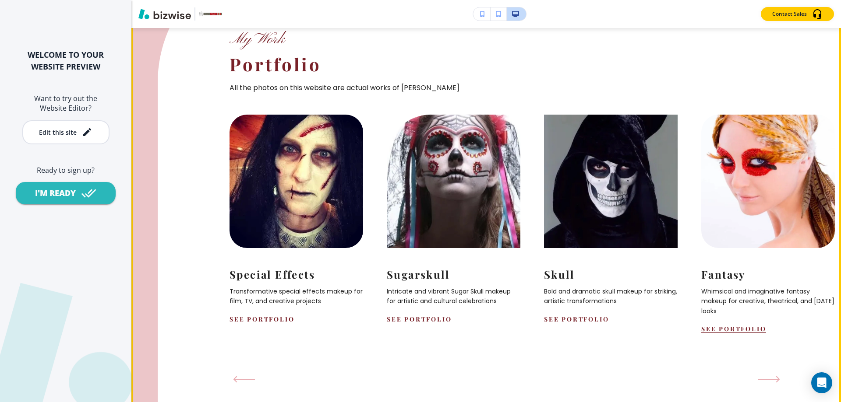
click at [761, 375] on button "Next Slide" at bounding box center [768, 379] width 29 height 14
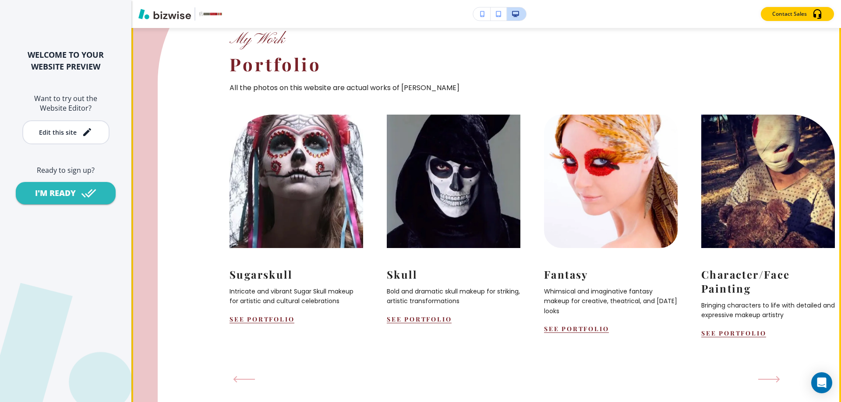
click at [761, 375] on button "Next Slide" at bounding box center [768, 379] width 29 height 14
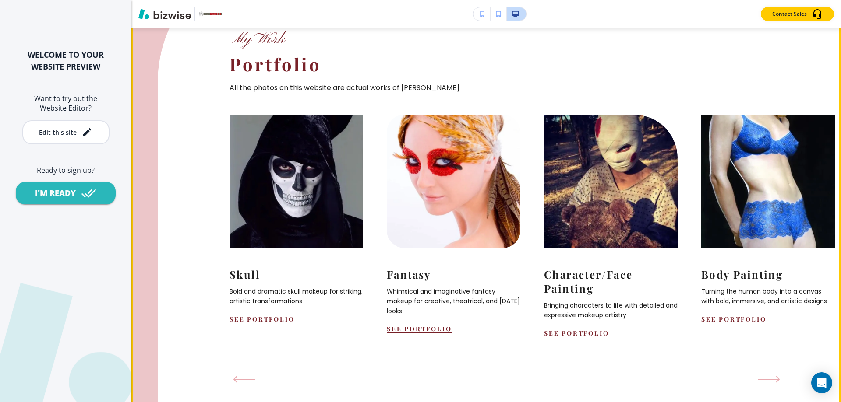
click at [761, 375] on button "Next Slide" at bounding box center [768, 379] width 29 height 14
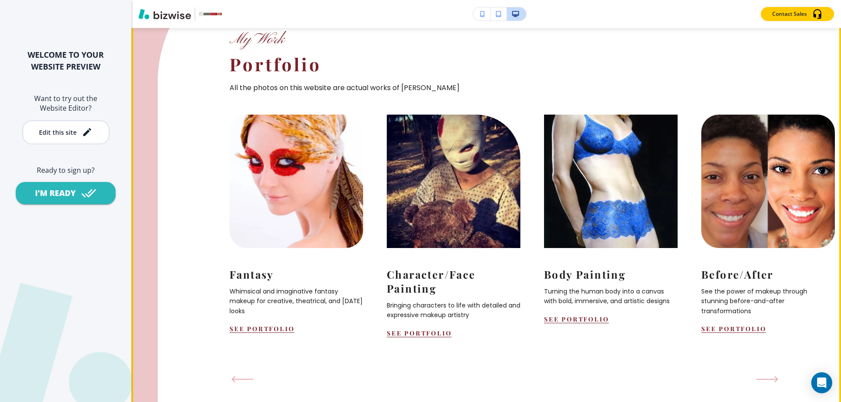
click at [243, 378] on icon "Previous Slide" at bounding box center [242, 379] width 22 height 7
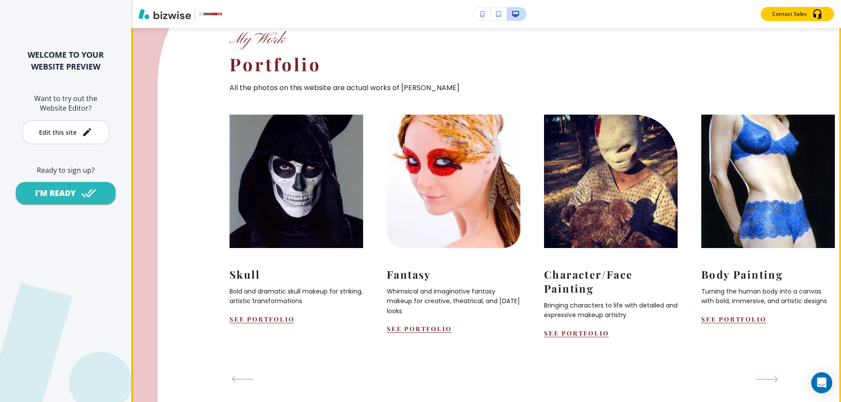
click at [243, 378] on icon "Previous Slide" at bounding box center [242, 379] width 22 height 7
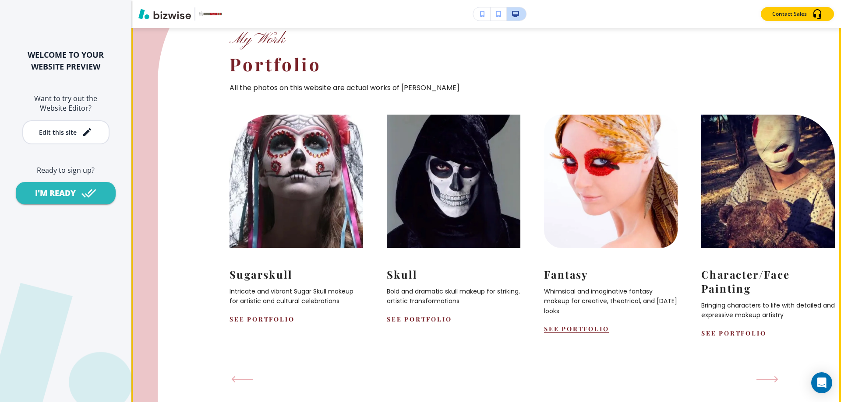
click at [243, 378] on icon "Previous Slide" at bounding box center [242, 379] width 22 height 7
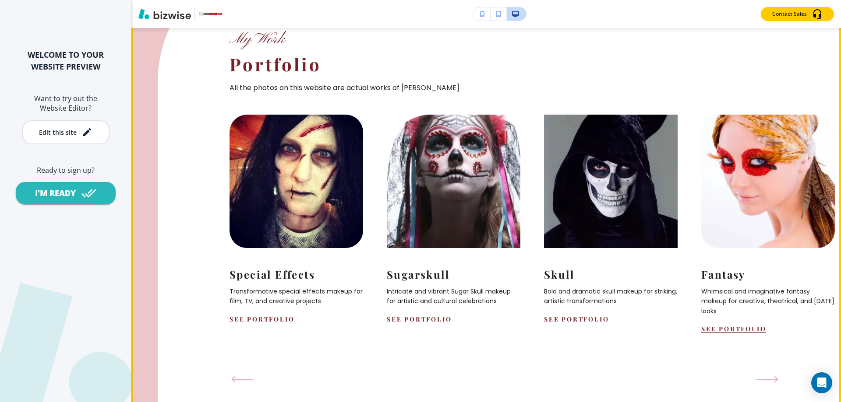
click at [243, 378] on icon "Previous Slide" at bounding box center [242, 379] width 22 height 7
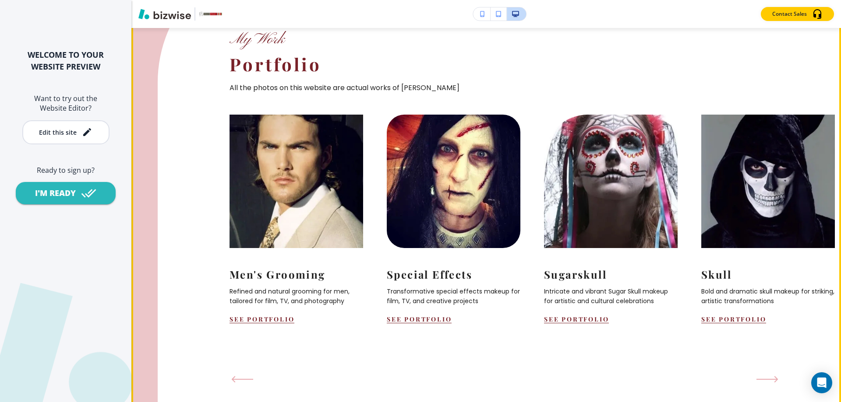
click at [243, 378] on icon "Previous Slide" at bounding box center [242, 379] width 22 height 7
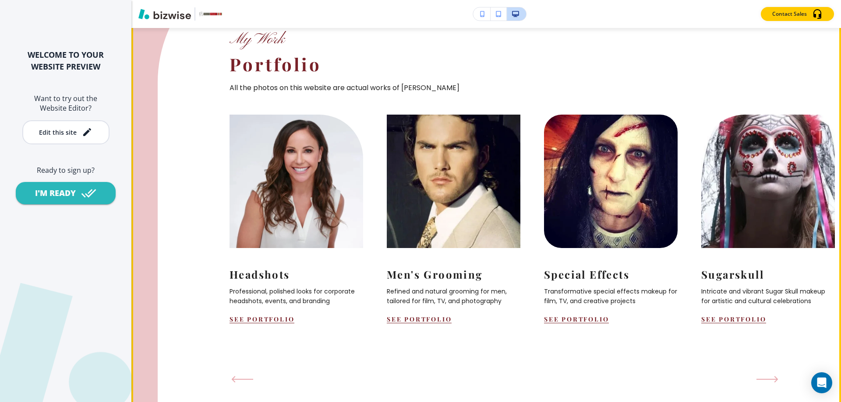
click at [243, 377] on icon "Previous Slide" at bounding box center [242, 379] width 22 height 7
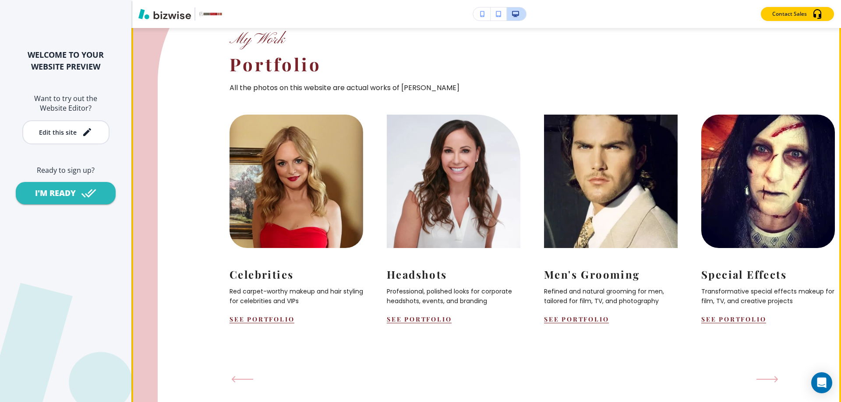
click at [243, 377] on icon "Previous Slide" at bounding box center [242, 379] width 22 height 7
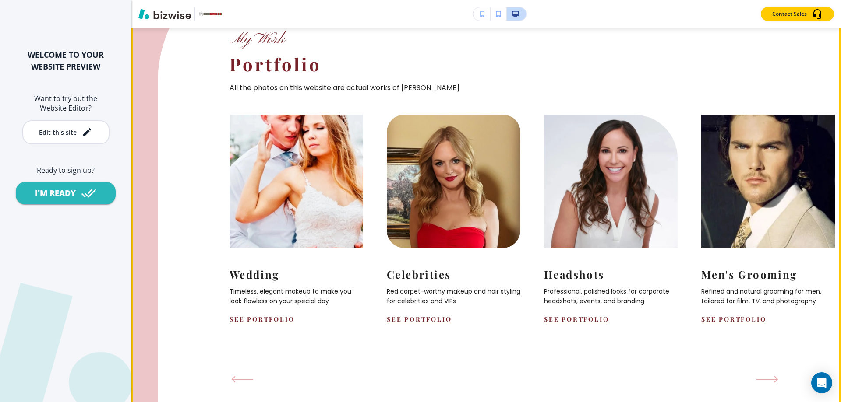
click at [243, 377] on icon "Previous Slide" at bounding box center [242, 379] width 22 height 7
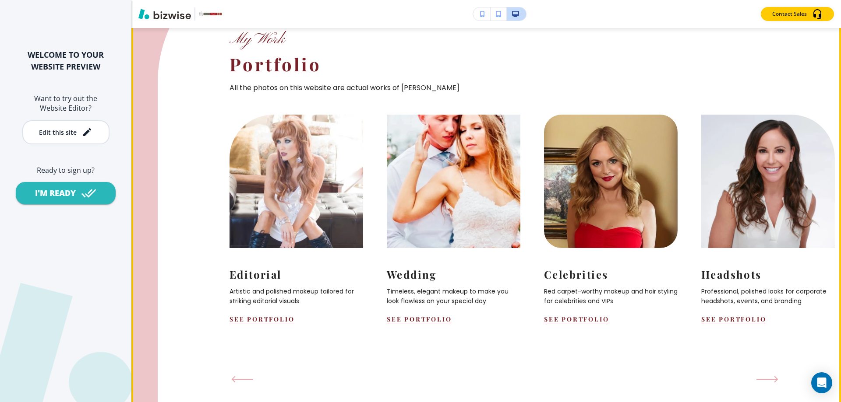
click at [243, 377] on icon "Previous Slide" at bounding box center [242, 379] width 22 height 7
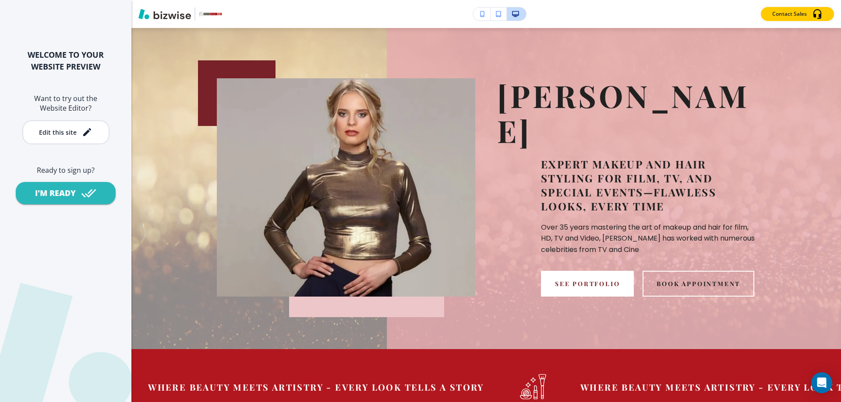
scroll to position [0, 0]
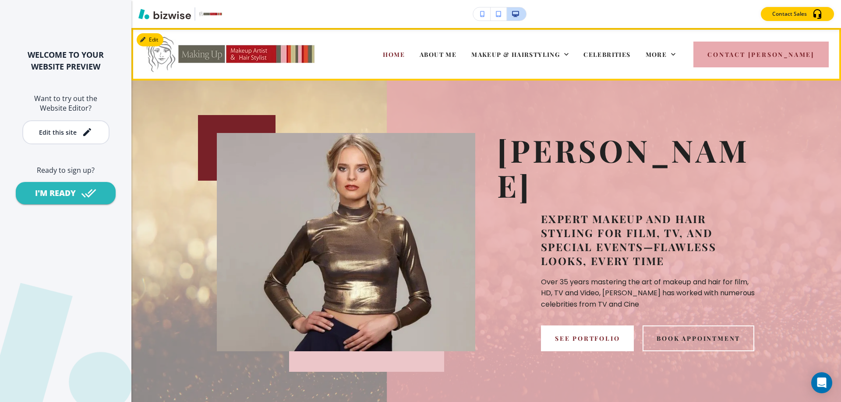
click at [771, 49] on button "Contact [PERSON_NAME]" at bounding box center [760, 55] width 135 height 26
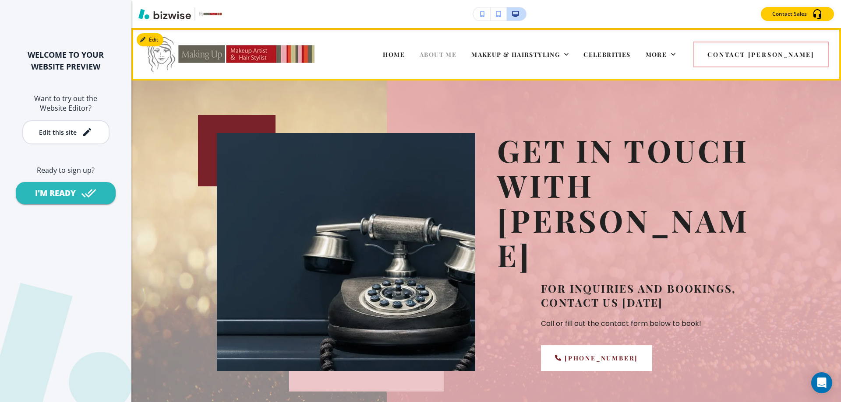
click at [456, 51] on span "ABOUT ME" at bounding box center [437, 54] width 37 height 8
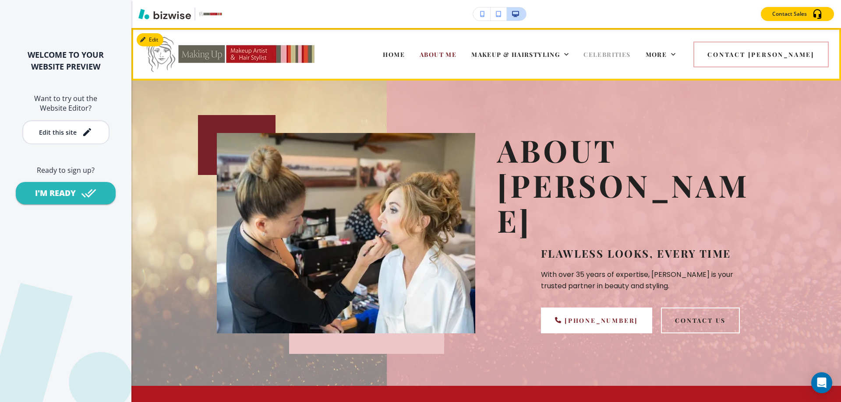
click at [630, 53] on span "CELEBRITIES" at bounding box center [606, 54] width 47 height 8
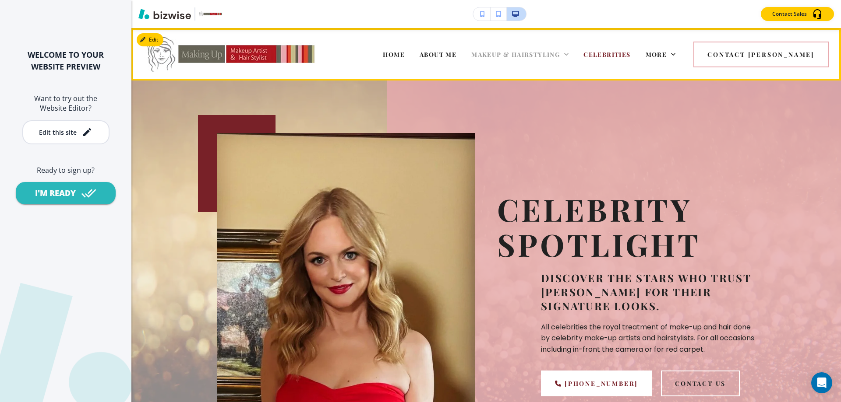
click at [551, 54] on span "MAKEUP & HAIRSTYLING" at bounding box center [515, 54] width 88 height 8
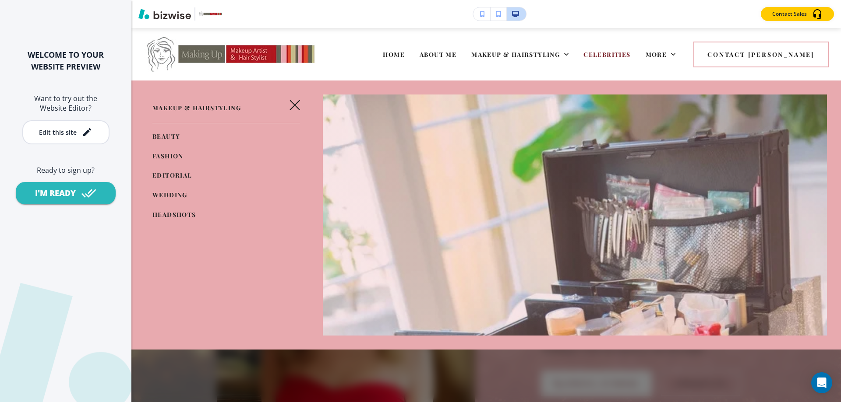
click at [165, 192] on span "WEDDING" at bounding box center [169, 195] width 35 height 8
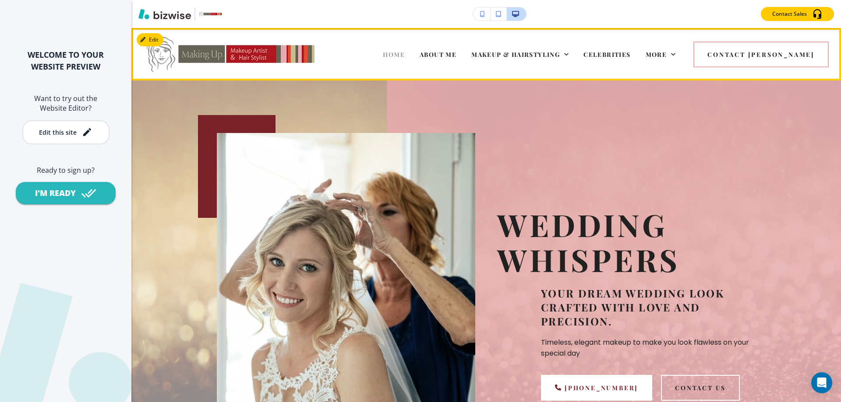
click at [405, 55] on span "HOME" at bounding box center [394, 54] width 22 height 8
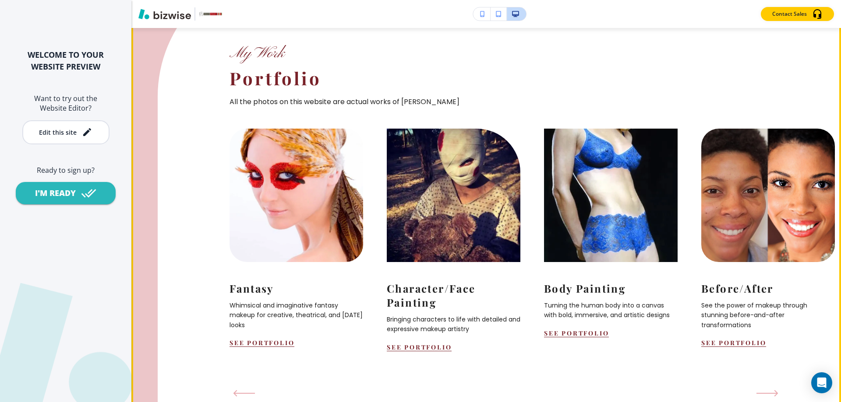
scroll to position [920, 0]
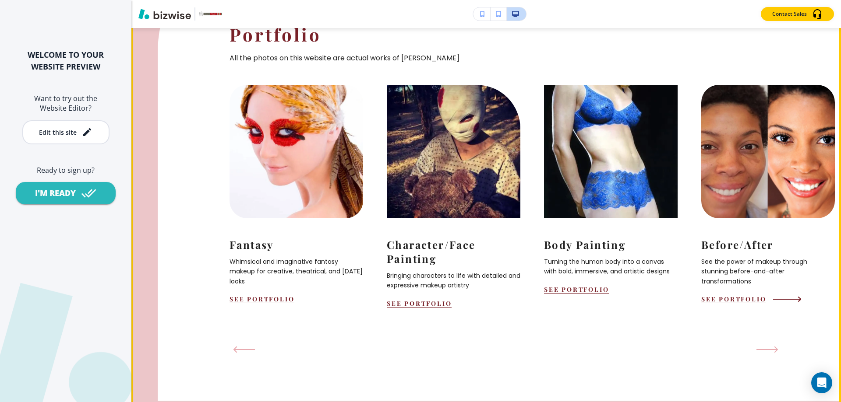
click at [795, 295] on div "See portfolio" at bounding box center [768, 299] width 134 height 8
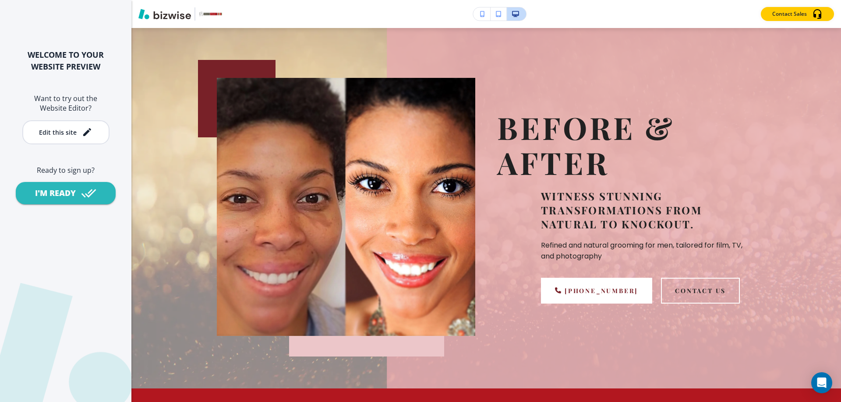
scroll to position [0, 0]
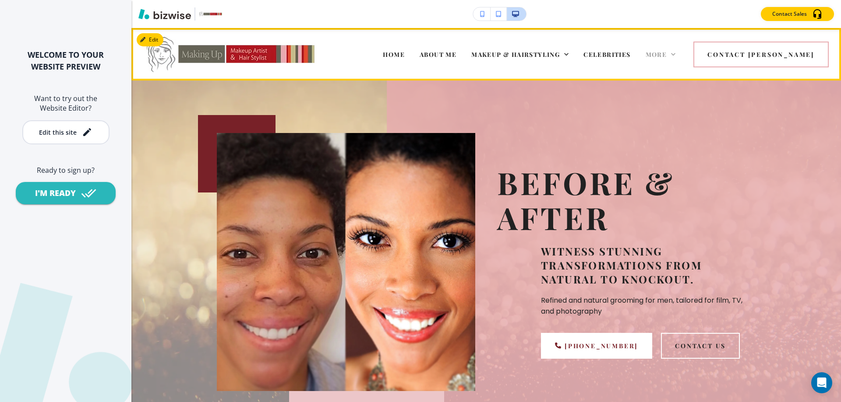
click at [667, 52] on span "More" at bounding box center [655, 54] width 21 height 8
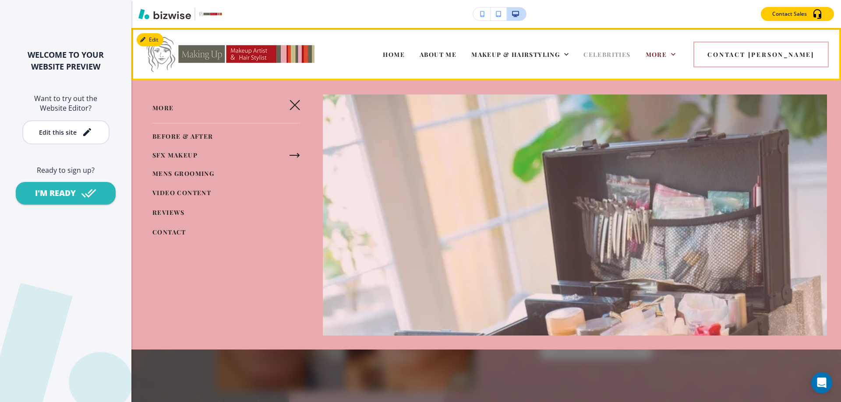
click at [630, 54] on span "CELEBRITIES" at bounding box center [606, 54] width 47 height 8
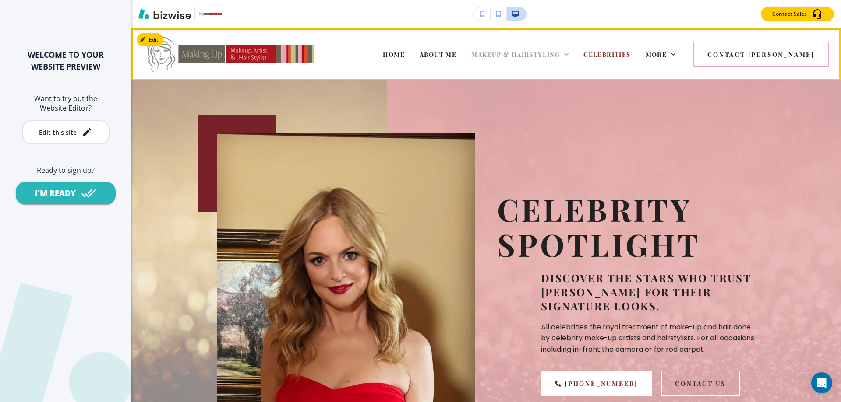
click at [539, 57] on span "MAKEUP & HAIRSTYLING" at bounding box center [515, 54] width 88 height 8
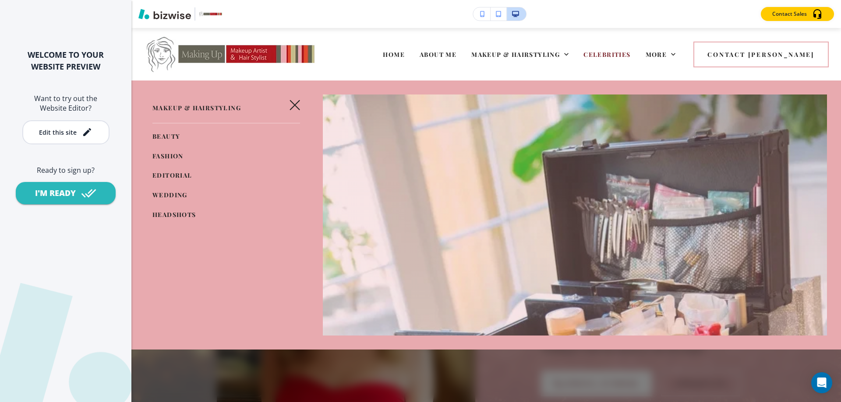
click at [166, 134] on span "BEAUTY" at bounding box center [166, 136] width 28 height 8
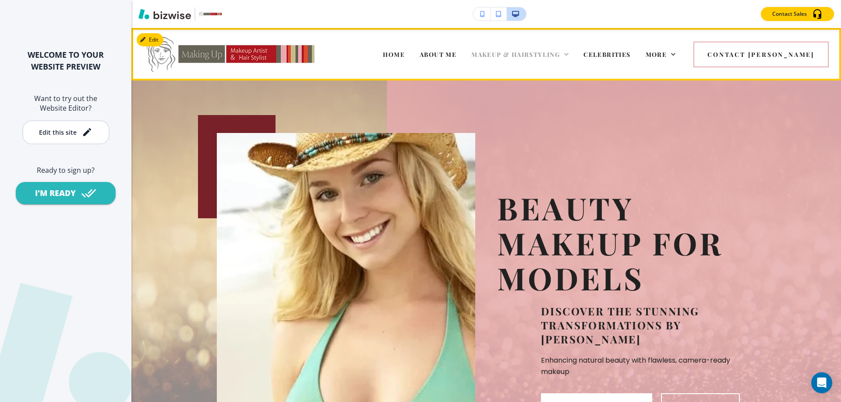
click at [532, 56] on span "MAKEUP & HAIRSTYLING" at bounding box center [515, 54] width 88 height 8
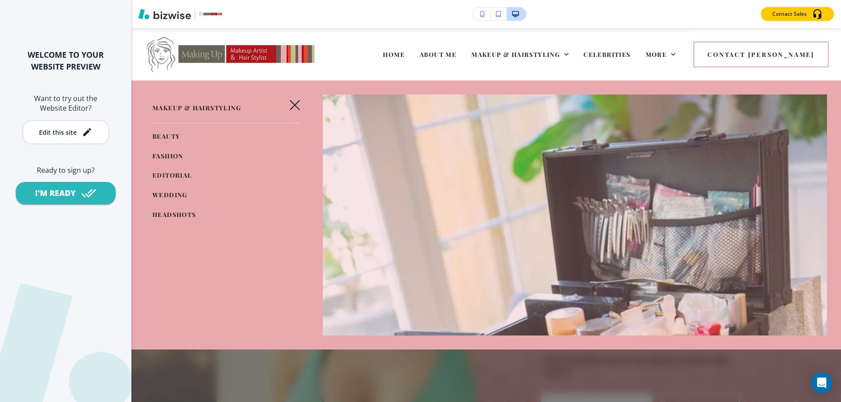
drag, startPoint x: 159, startPoint y: 155, endPoint x: 303, endPoint y: 280, distance: 190.0
click at [159, 155] on span "FASHION" at bounding box center [167, 156] width 31 height 8
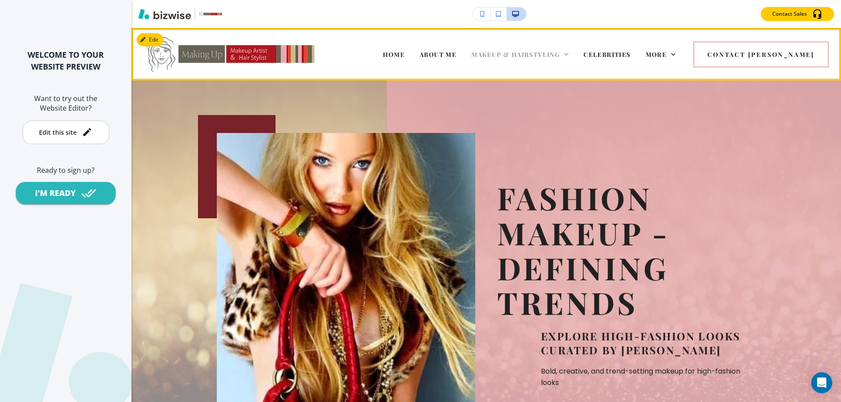
click at [544, 53] on span "MAKEUP & HAIRSTYLING" at bounding box center [515, 54] width 88 height 8
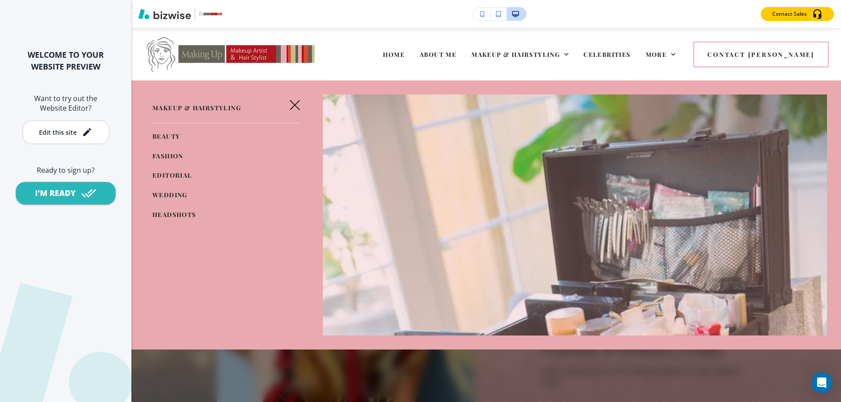
click at [163, 174] on span "EDITORIAL" at bounding box center [172, 175] width 40 height 8
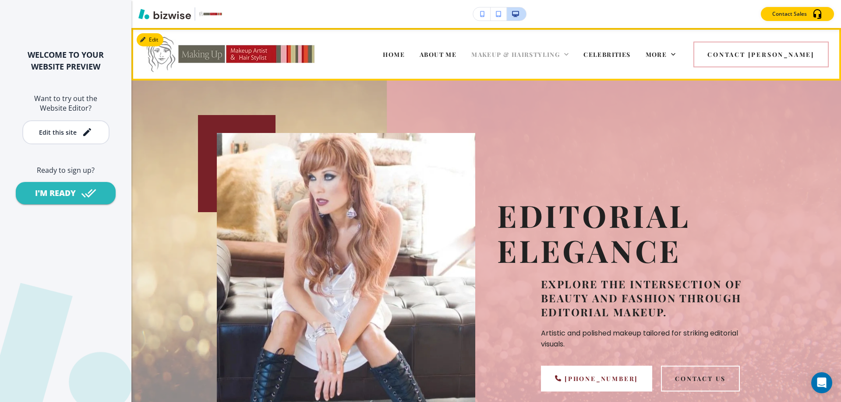
click at [525, 51] on span "MAKEUP & HAIRSTYLING" at bounding box center [515, 54] width 88 height 8
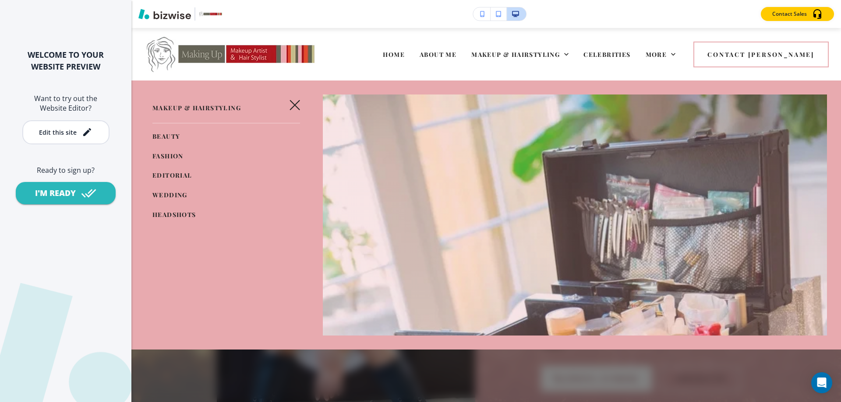
click at [164, 134] on span "BEAUTY" at bounding box center [166, 136] width 28 height 8
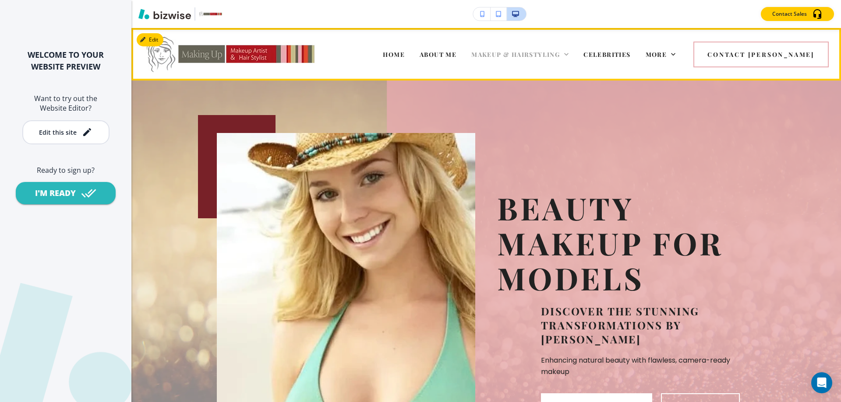
click at [558, 51] on span "MAKEUP & HAIRSTYLING" at bounding box center [515, 54] width 88 height 8
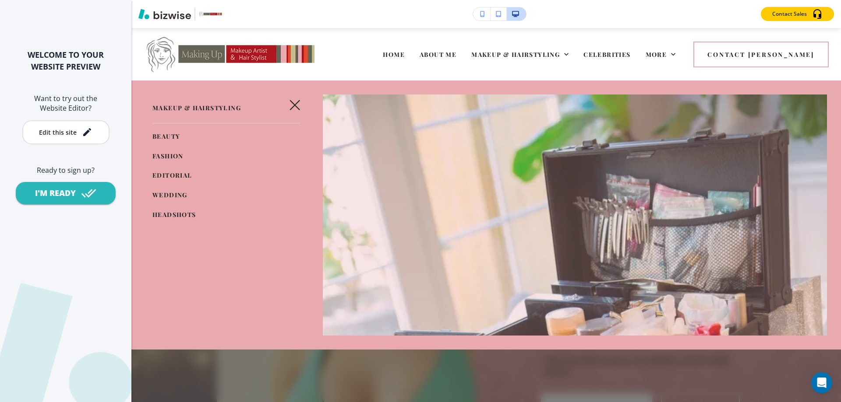
click at [164, 154] on span "FASHION" at bounding box center [167, 156] width 31 height 8
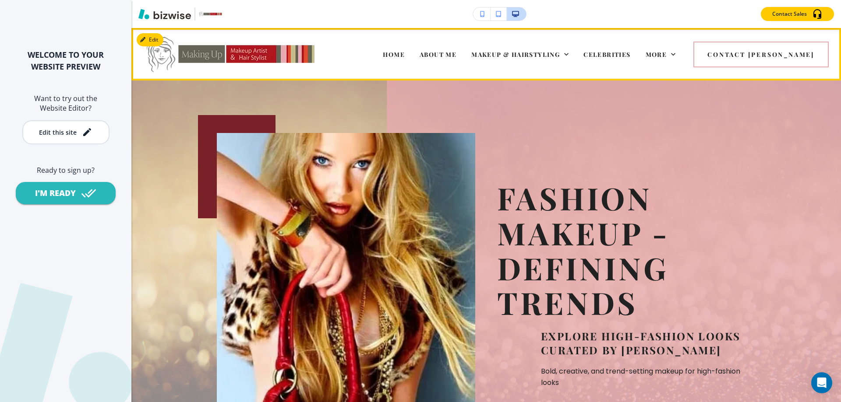
click at [553, 49] on div "MAKEUP & HAIRSTYLING" at bounding box center [520, 54] width 112 height 35
click at [533, 54] on span "MAKEUP & HAIRSTYLING" at bounding box center [515, 54] width 88 height 8
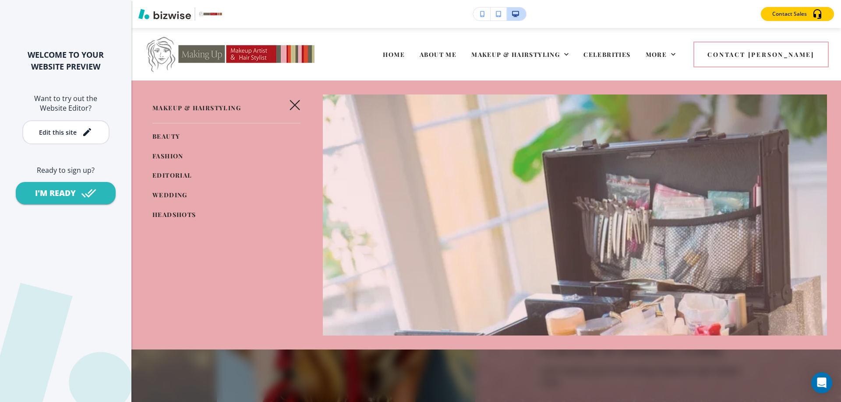
click at [163, 190] on link "WEDDING" at bounding box center [169, 195] width 35 height 14
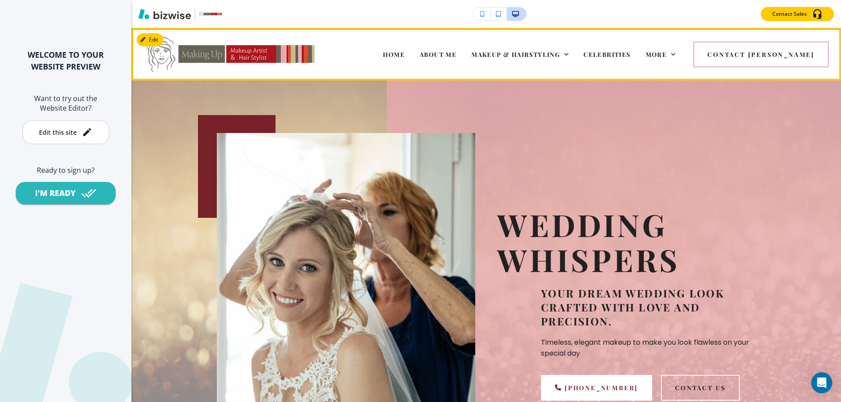
click at [537, 46] on div "MAKEUP & HAIRSTYLING" at bounding box center [520, 54] width 112 height 35
click at [534, 53] on span "MAKEUP & HAIRSTYLING" at bounding box center [515, 54] width 88 height 8
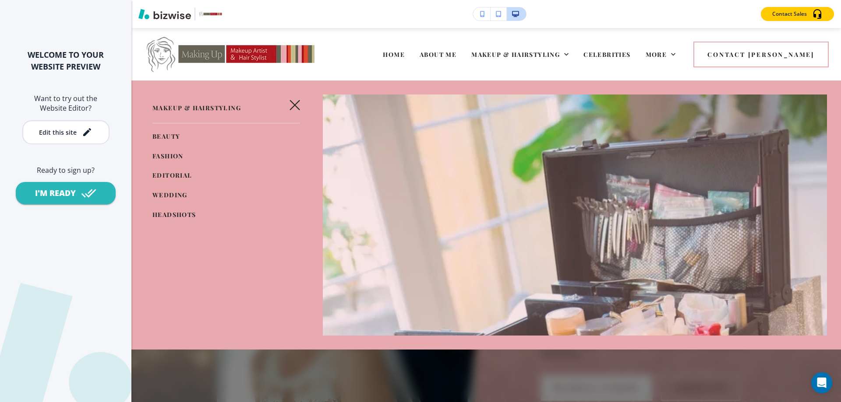
click at [157, 212] on span "HEADSHOTS" at bounding box center [174, 215] width 44 height 8
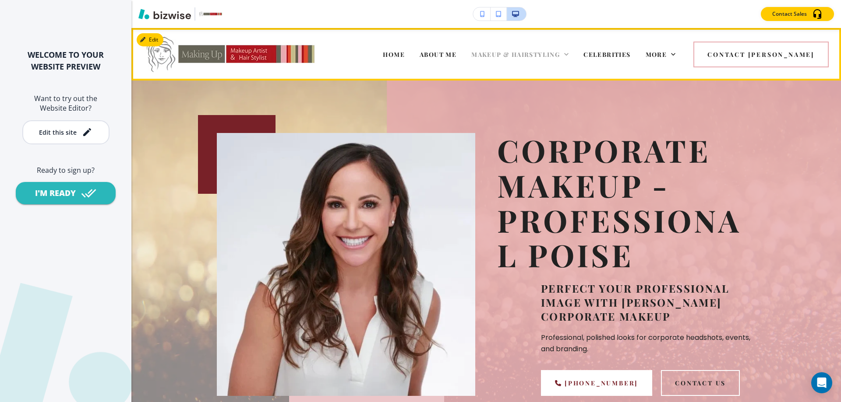
click at [554, 51] on span "MAKEUP & HAIRSTYLING" at bounding box center [515, 54] width 88 height 8
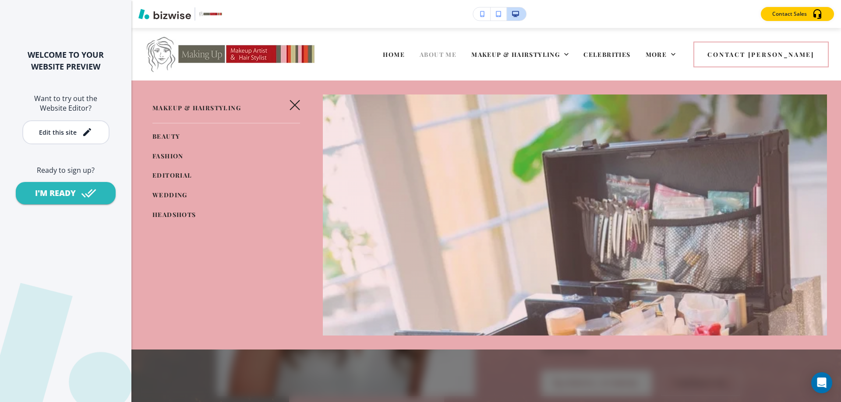
click at [456, 54] on span "ABOUT ME" at bounding box center [437, 54] width 37 height 8
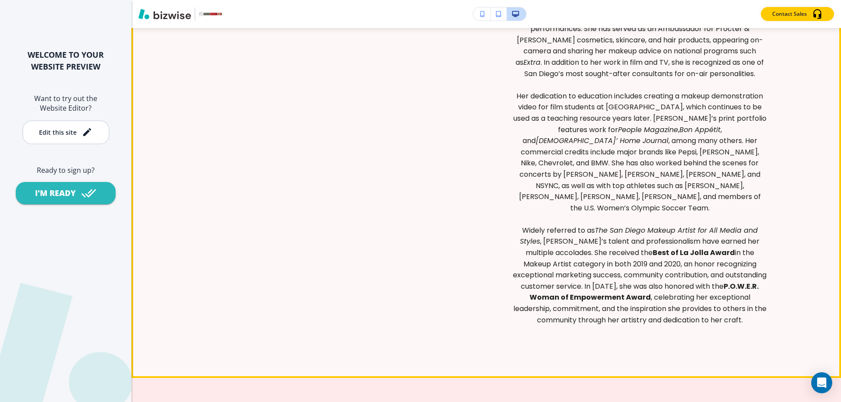
scroll to position [1664, 0]
